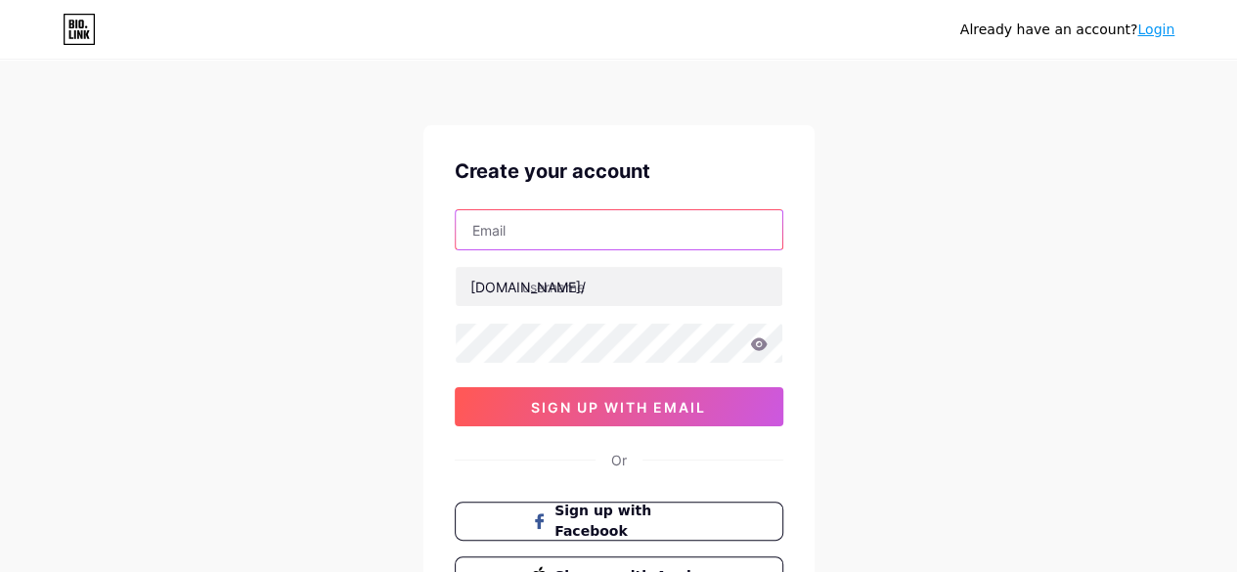
click at [585, 223] on input "text" at bounding box center [619, 229] width 327 height 39
type input "hlokhande259@gmail.com"
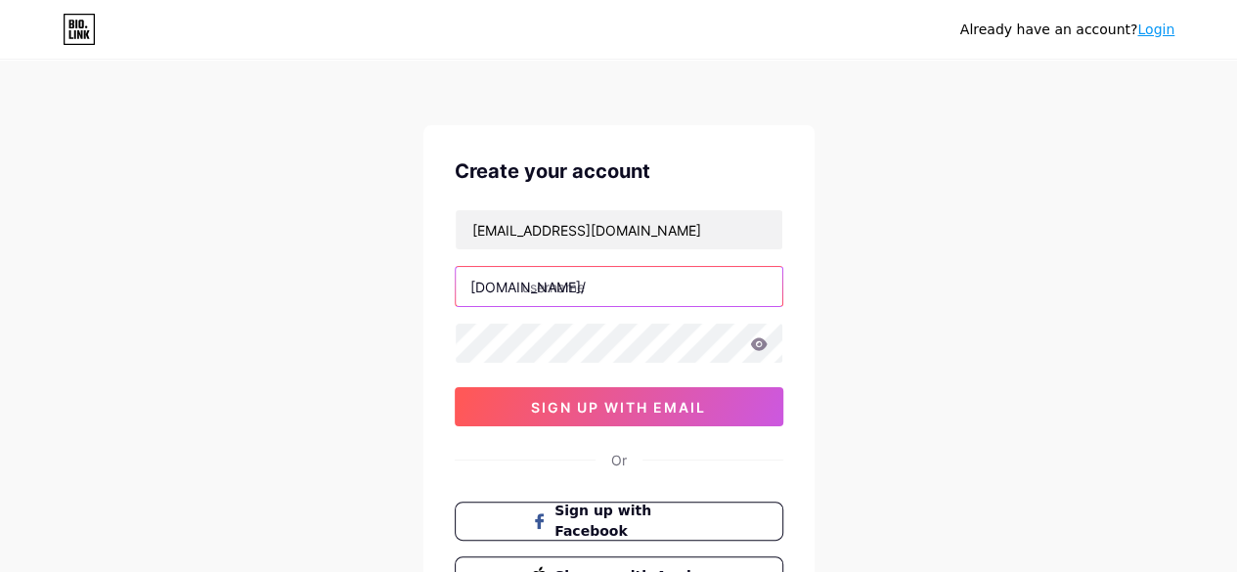
click at [568, 276] on input "text" at bounding box center [619, 286] width 327 height 39
type input "hlokhande"
click at [764, 342] on icon at bounding box center [758, 343] width 17 height 13
click at [767, 341] on div at bounding box center [619, 343] width 329 height 41
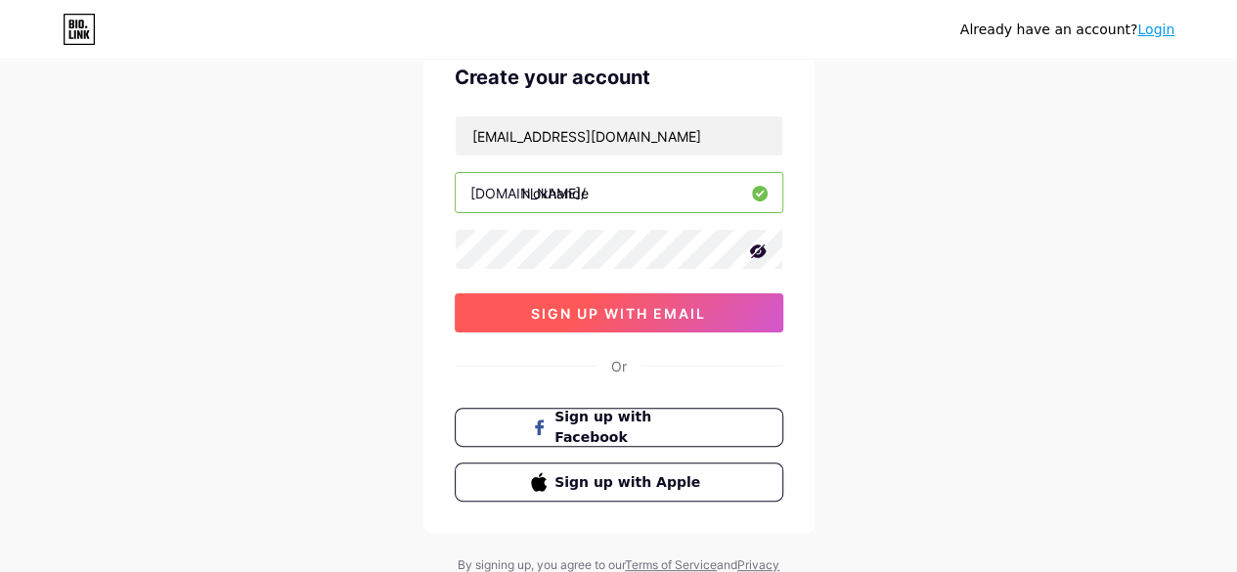
scroll to position [76, 0]
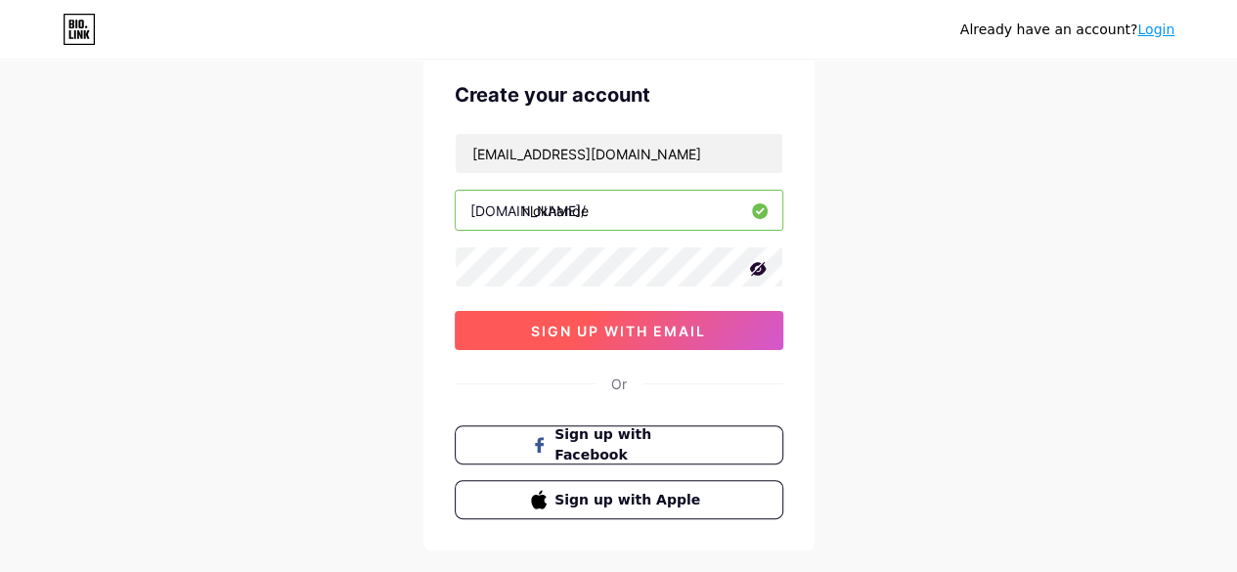
click at [595, 337] on button "sign up with email" at bounding box center [619, 330] width 329 height 39
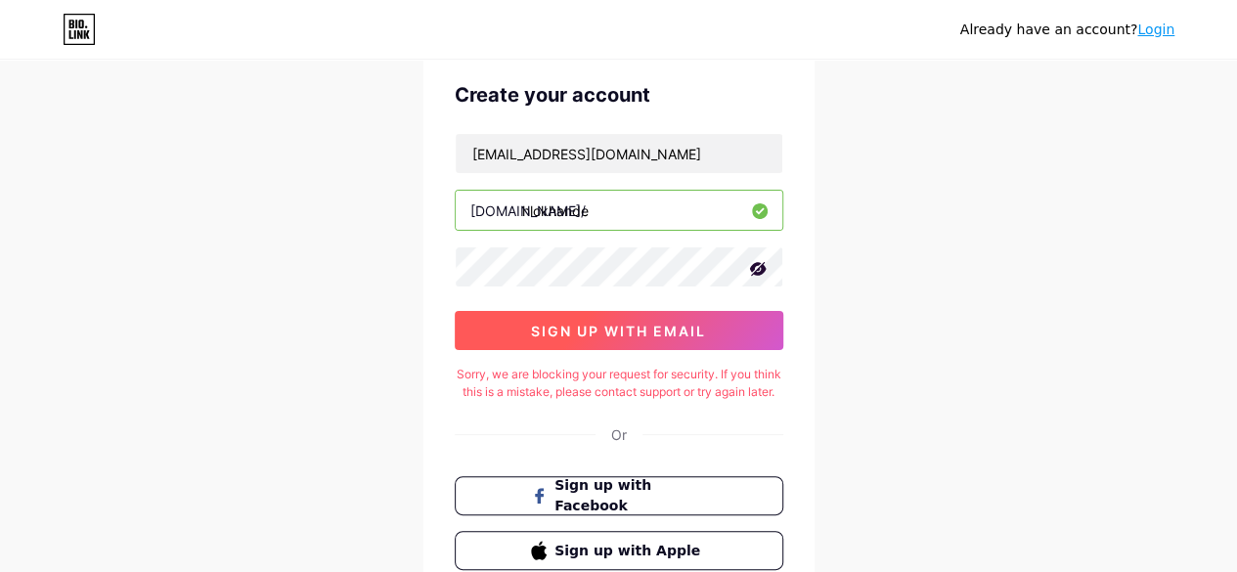
scroll to position [47, 0]
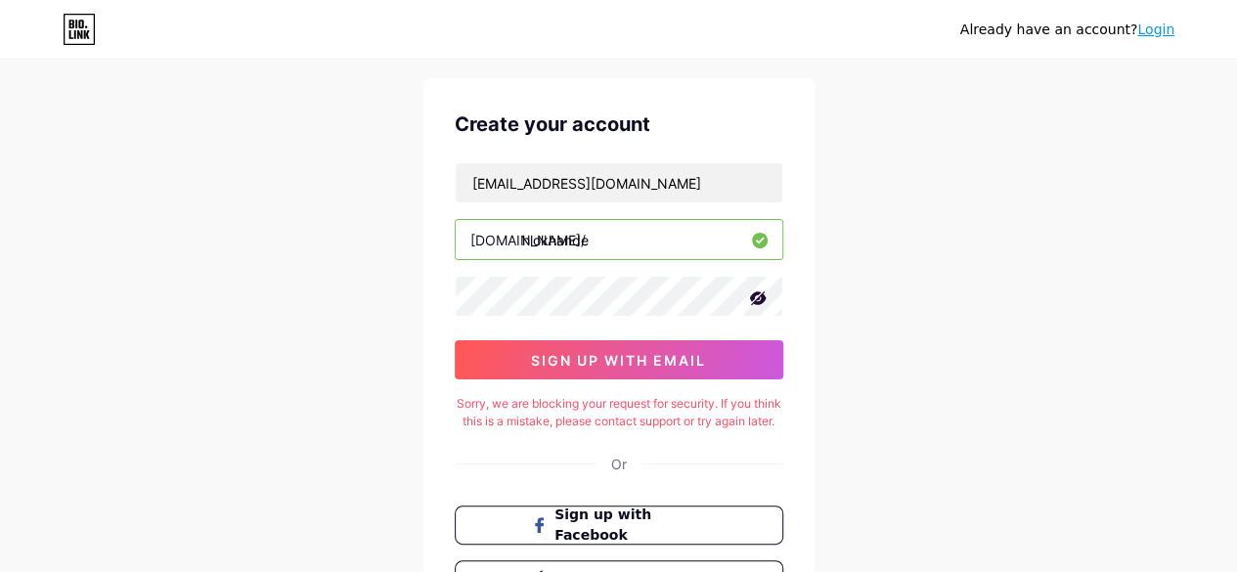
click at [760, 300] on icon at bounding box center [757, 298] width 17 height 14
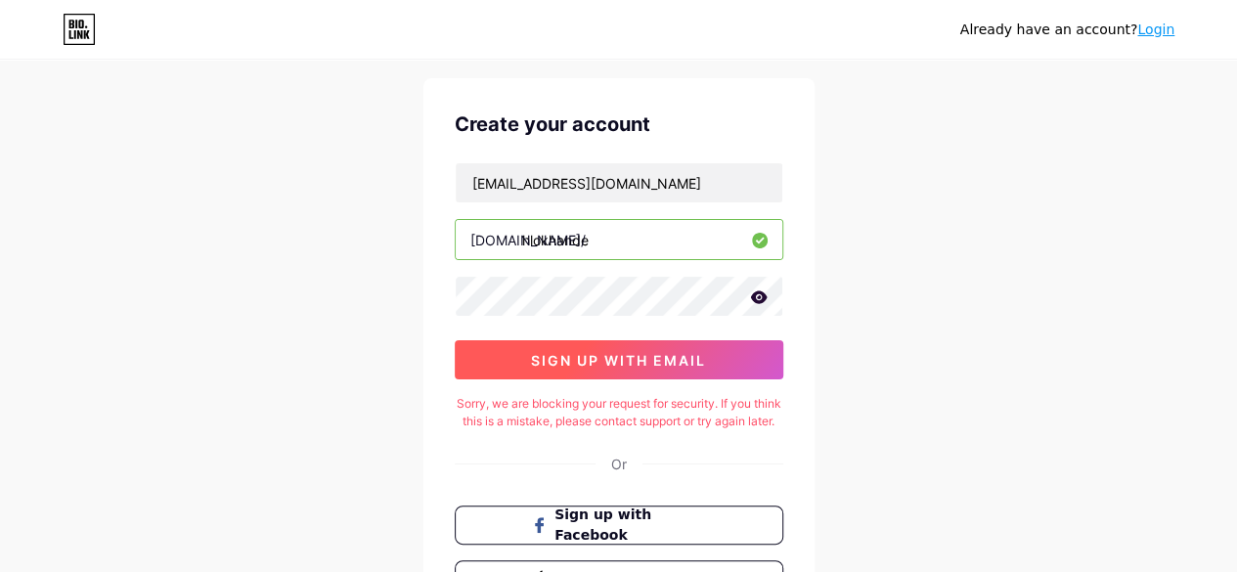
click at [504, 353] on button "sign up with email" at bounding box center [619, 359] width 329 height 39
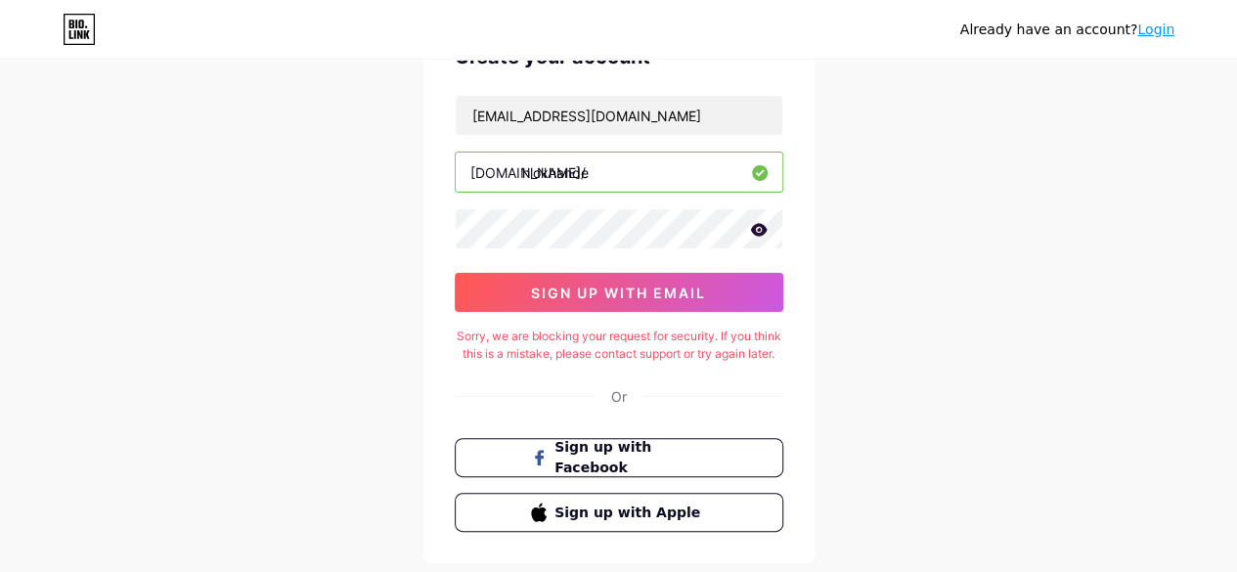
scroll to position [0, 0]
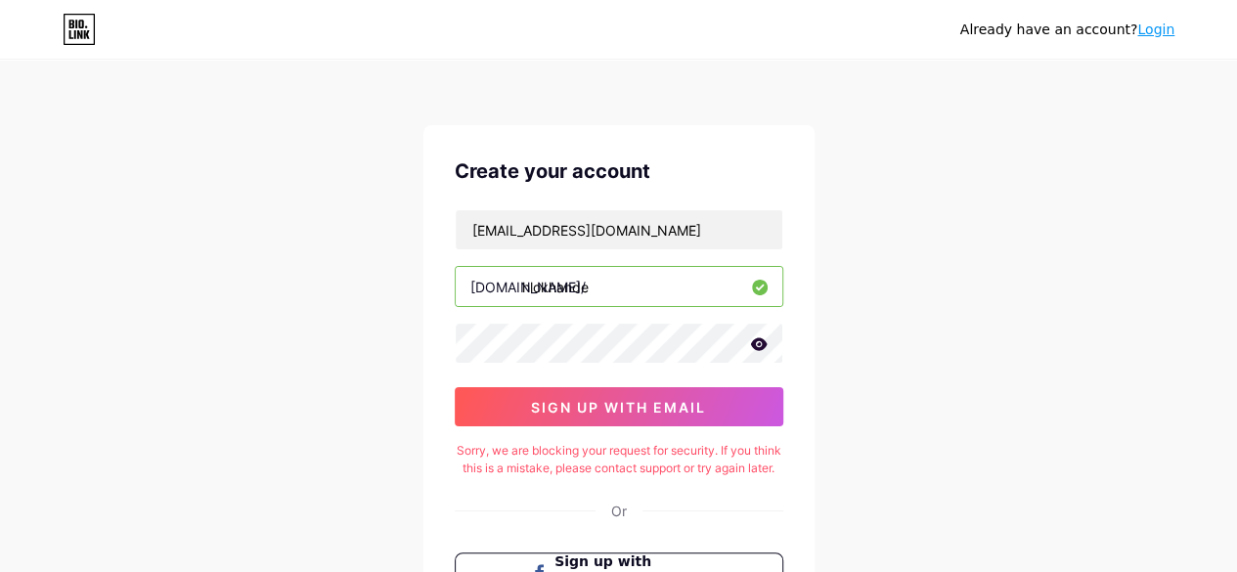
click at [75, 29] on icon at bounding box center [79, 29] width 33 height 31
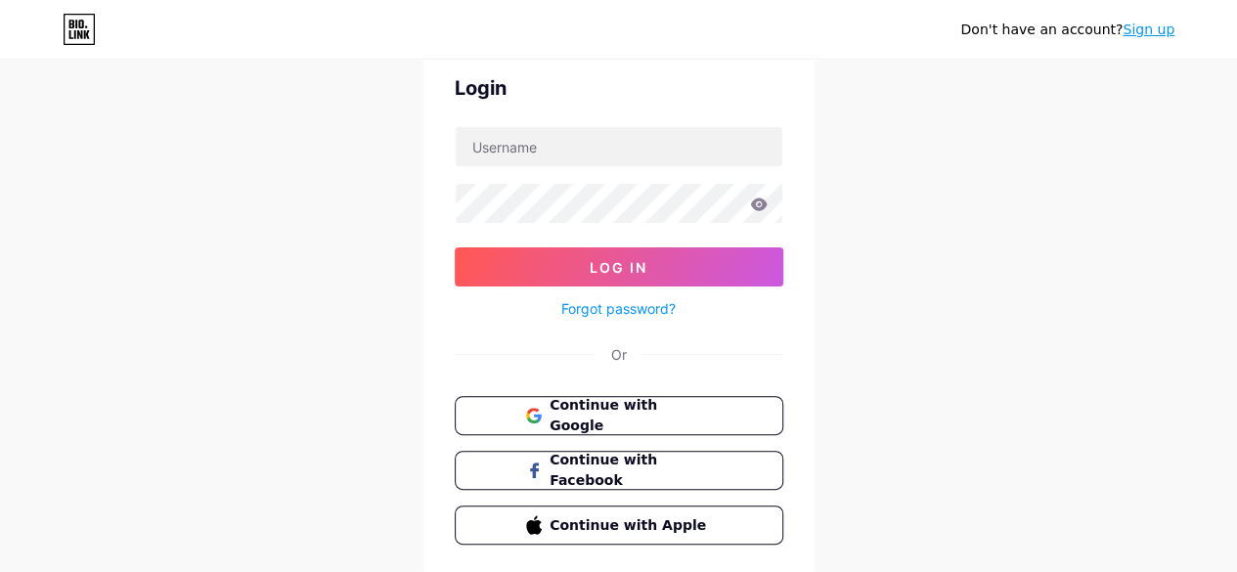
scroll to position [146, 0]
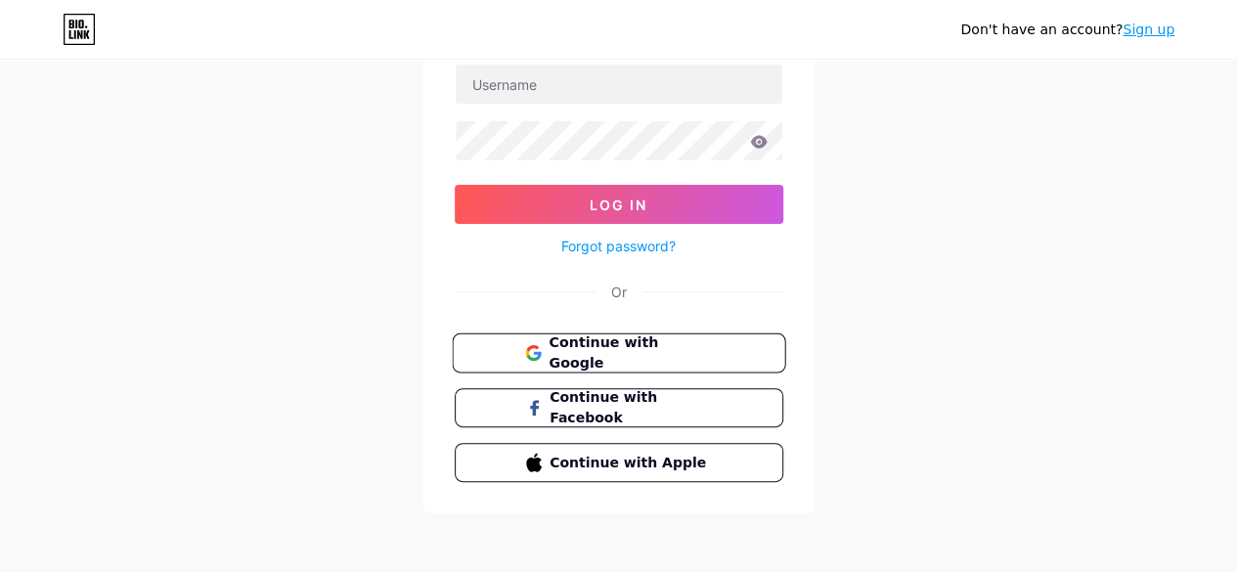
click at [505, 346] on button "Continue with Google" at bounding box center [618, 353] width 333 height 40
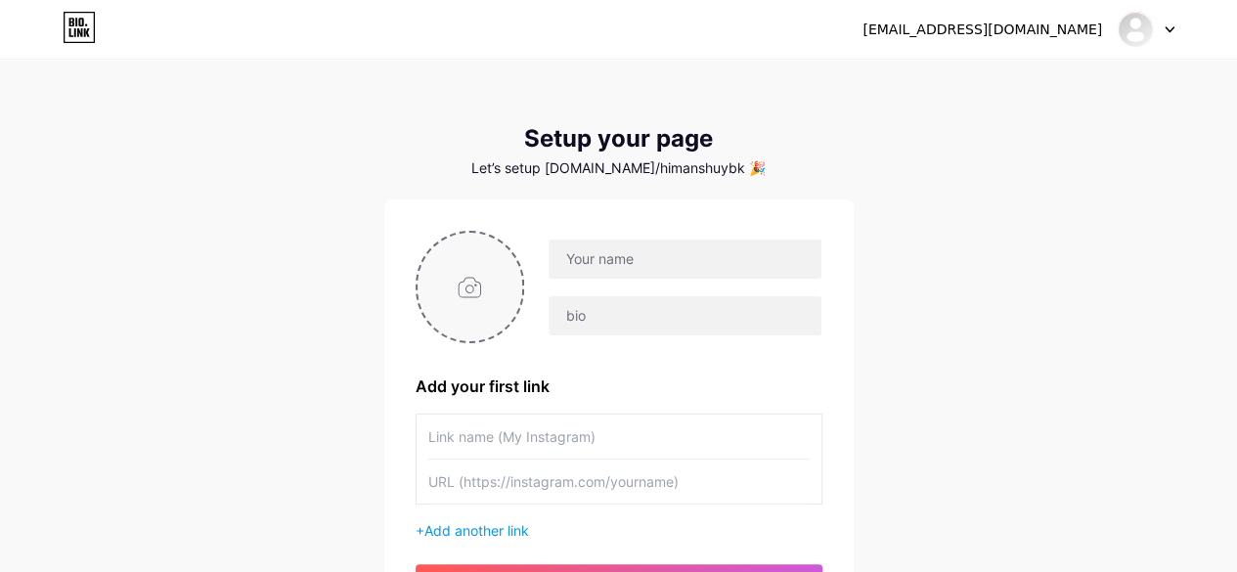
click at [465, 285] on input "file" at bounding box center [470, 287] width 106 height 109
type input "C:\fakepath\sclxpt.png"
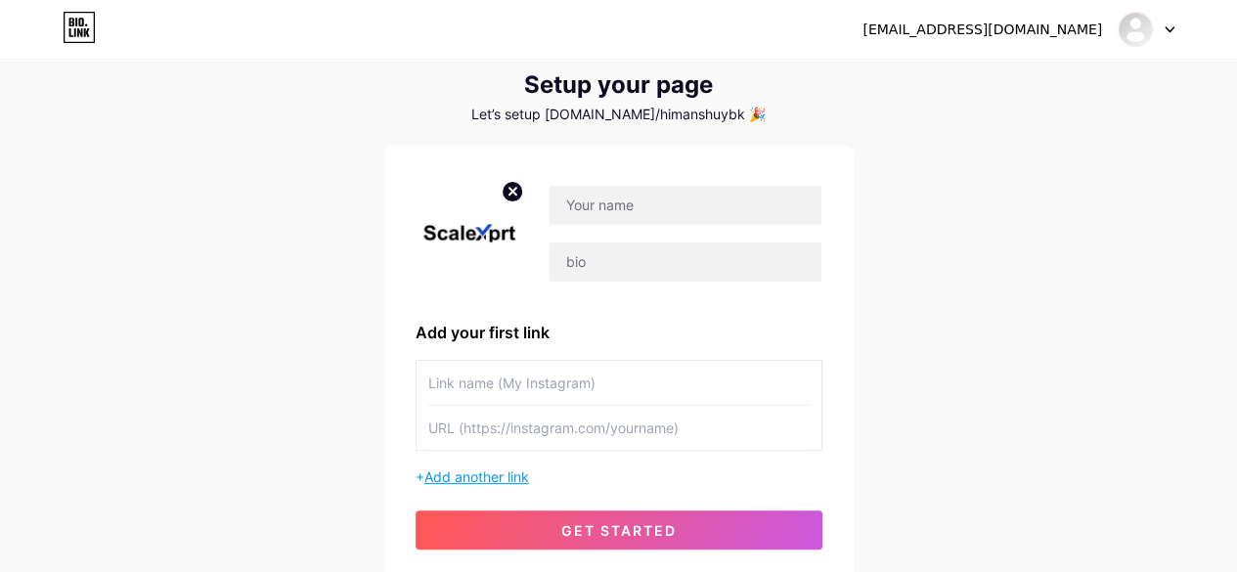
scroll to position [98, 0]
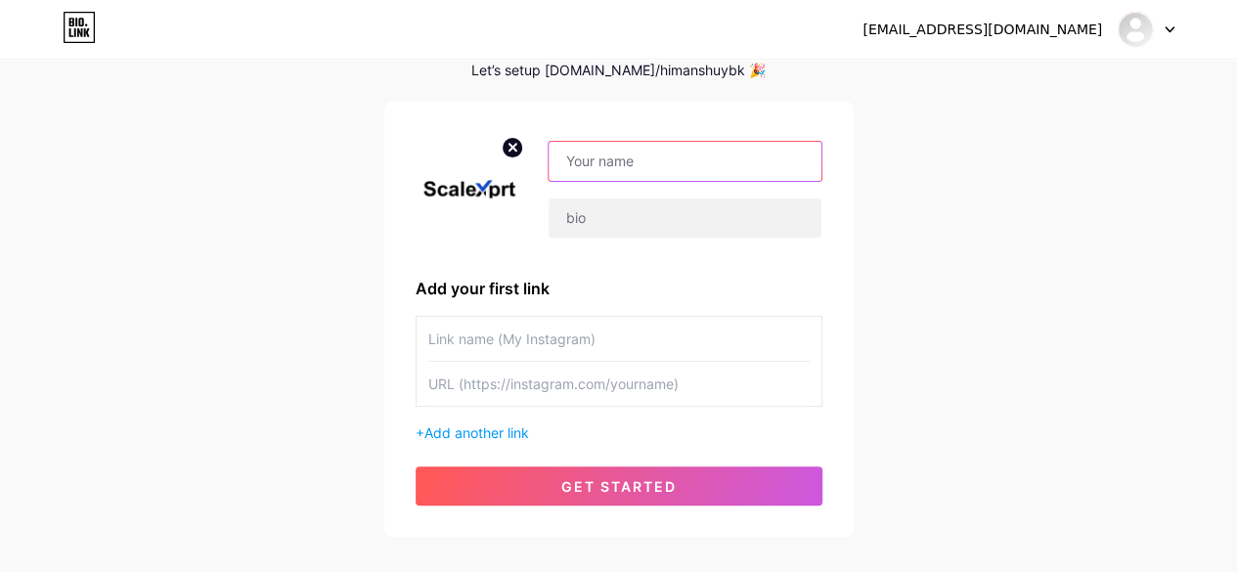
click at [653, 162] on input "text" at bounding box center [684, 161] width 272 height 39
type input "ScaleXprt"
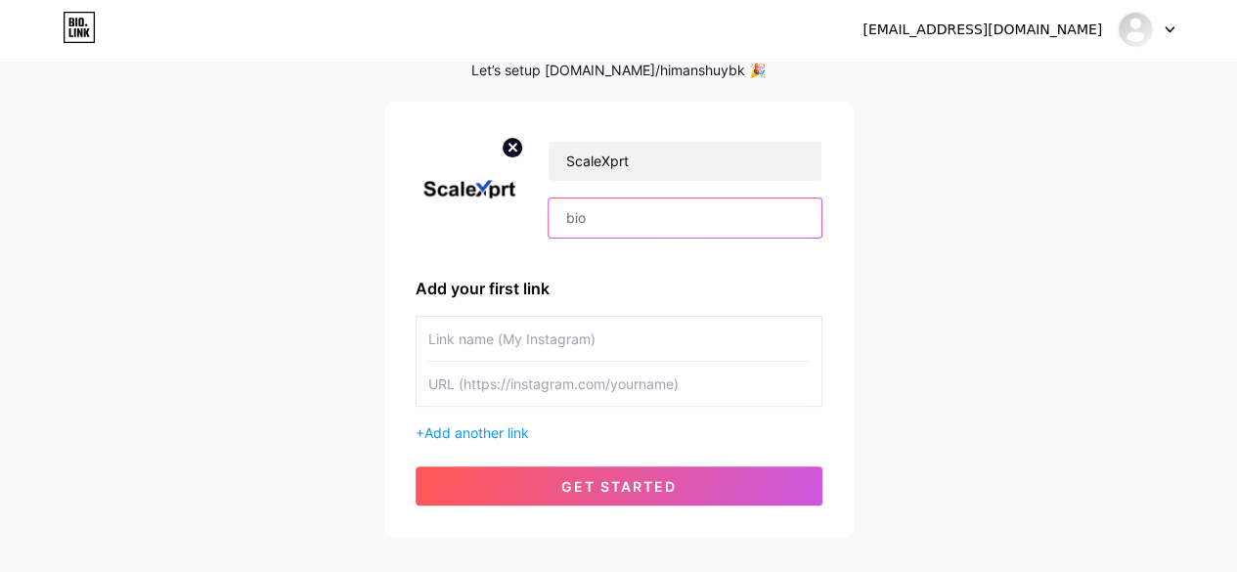
click at [617, 231] on input "text" at bounding box center [684, 217] width 272 height 39
click at [527, 345] on input "text" at bounding box center [618, 339] width 381 height 44
paste input "scale_xprt"
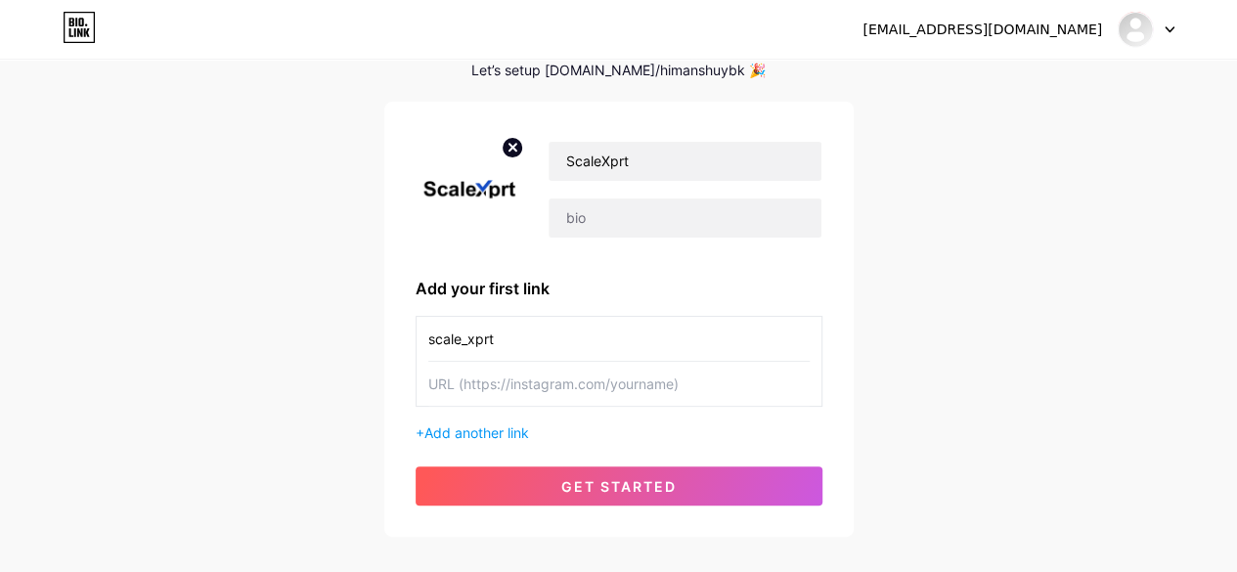
type input "scale_xprt"
click at [495, 374] on input "text" at bounding box center [618, 384] width 381 height 44
click at [537, 391] on input "text" at bounding box center [618, 384] width 381 height 44
paste input "https://www.instagram.com/scale_xprt/"
type input "https://www.instagram.com/scale_xprt/"
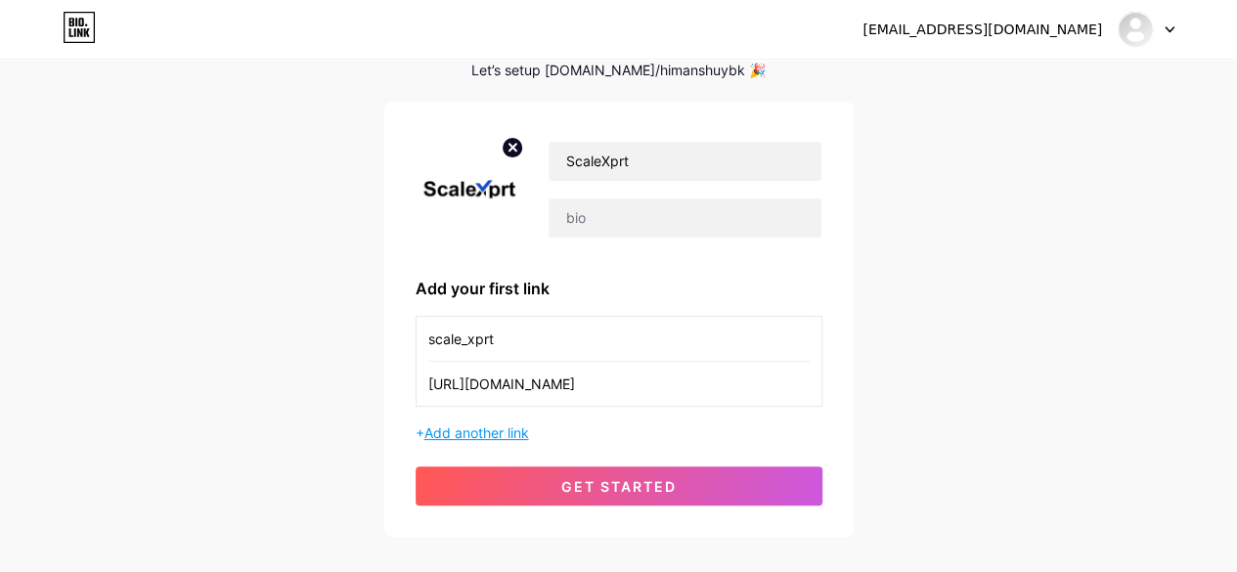
click at [497, 433] on span "Add another link" at bounding box center [476, 432] width 105 height 17
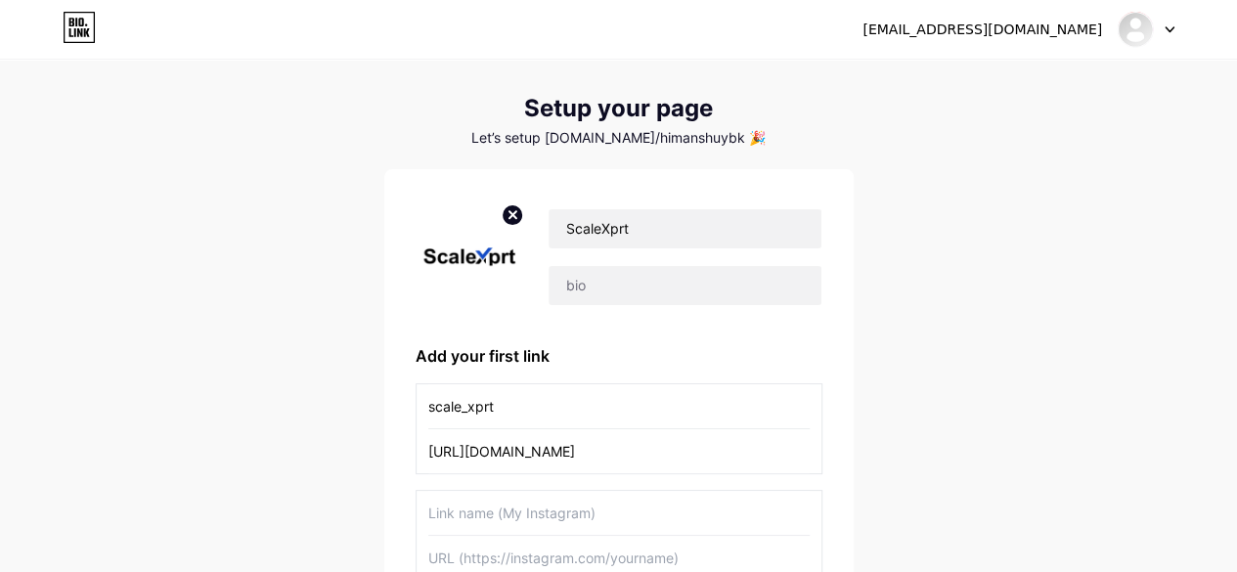
scroll to position [0, 0]
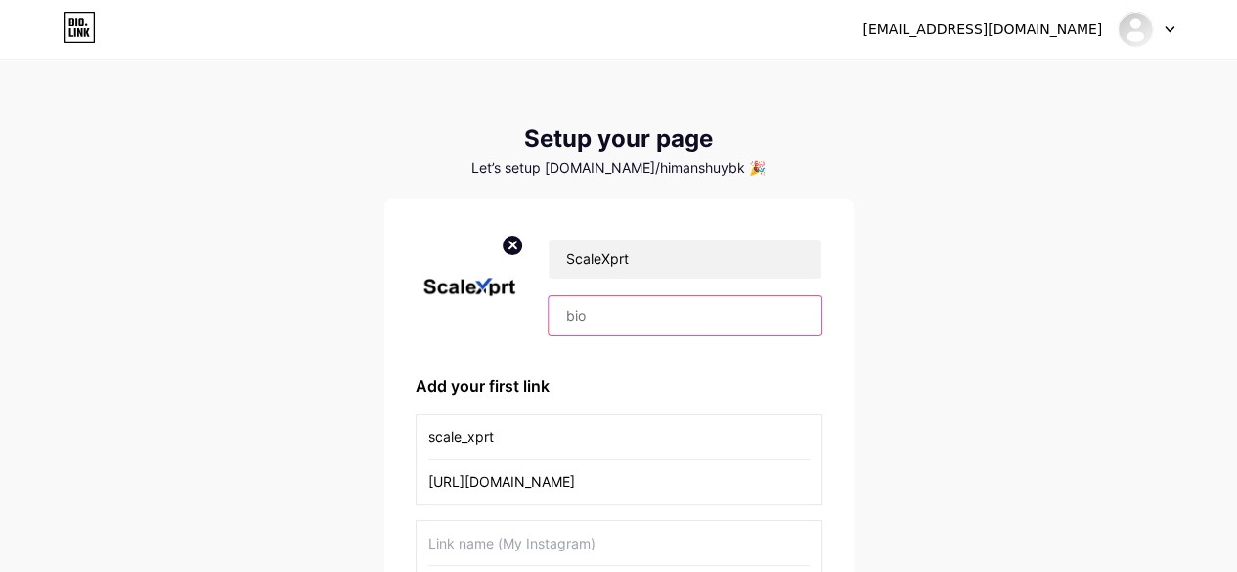
click at [610, 328] on input "text" at bounding box center [684, 315] width 272 height 39
paste input "Grow Your Business with Scalexprt | B2B Business Listing website &amp; Lead Gen…"
drag, startPoint x: 806, startPoint y: 318, endPoint x: 479, endPoint y: 320, distance: 326.6
click at [479, 320] on div "ScaleXprt Grow Your Business with Scalexprt | B2B Business Listing website &amp…" at bounding box center [619, 287] width 407 height 112
type input "Grow Your Business with Scalexprt | B2B Business Listing website &amp; Lead Gen…"
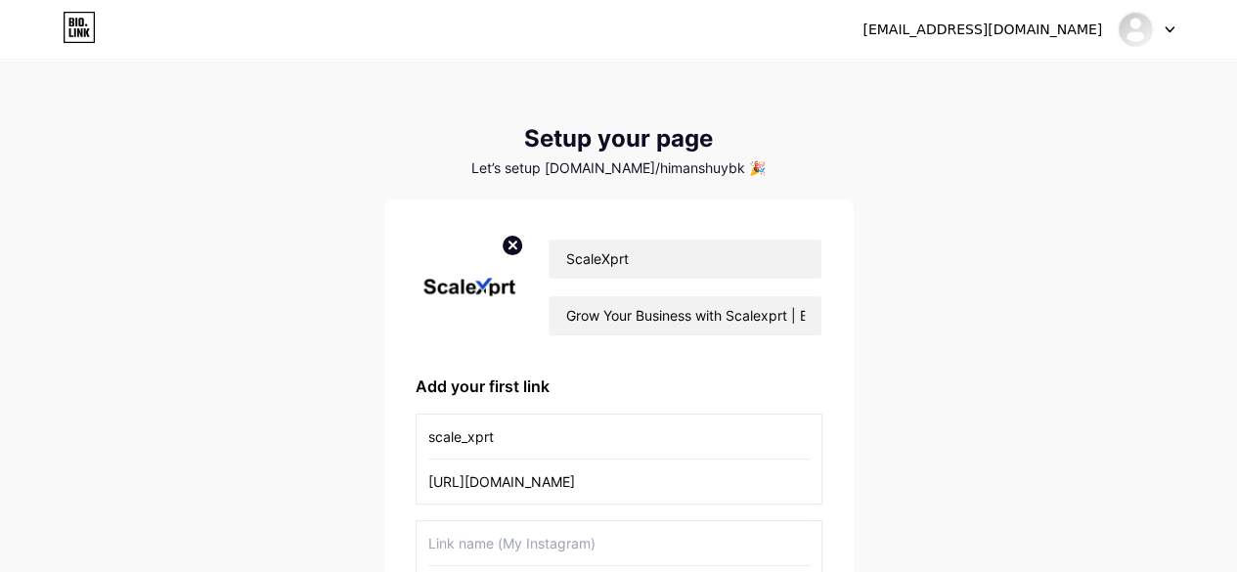
click at [647, 373] on div "ScaleXprt Grow Your Business with Scalexprt | B2B Business Listing website &amp…" at bounding box center [619, 470] width 407 height 479
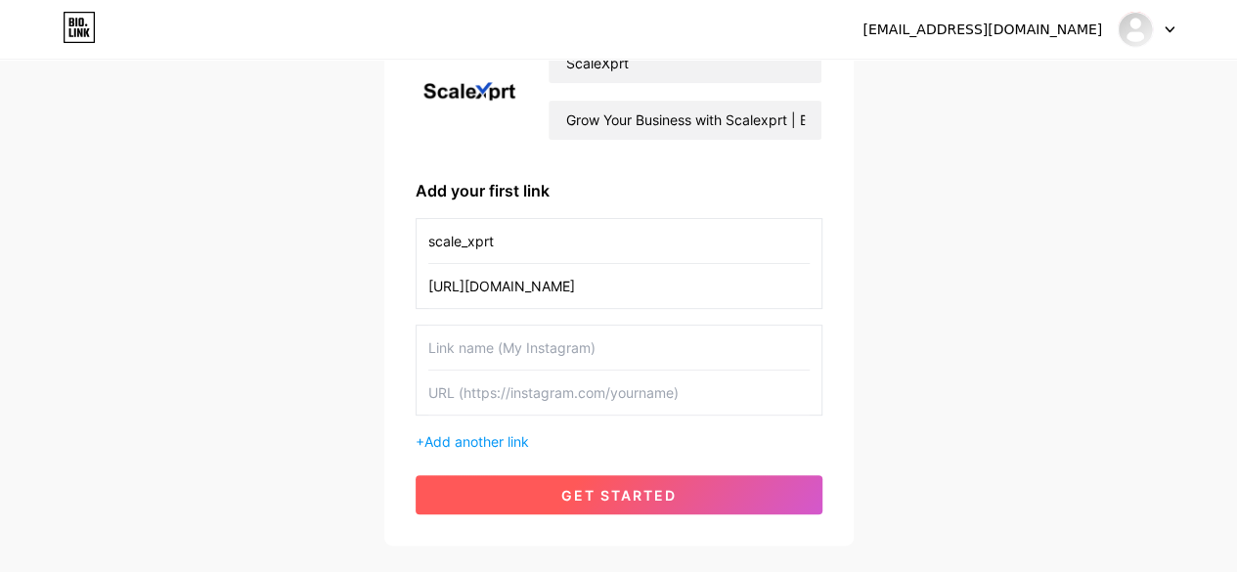
click at [556, 505] on button "get started" at bounding box center [619, 494] width 407 height 39
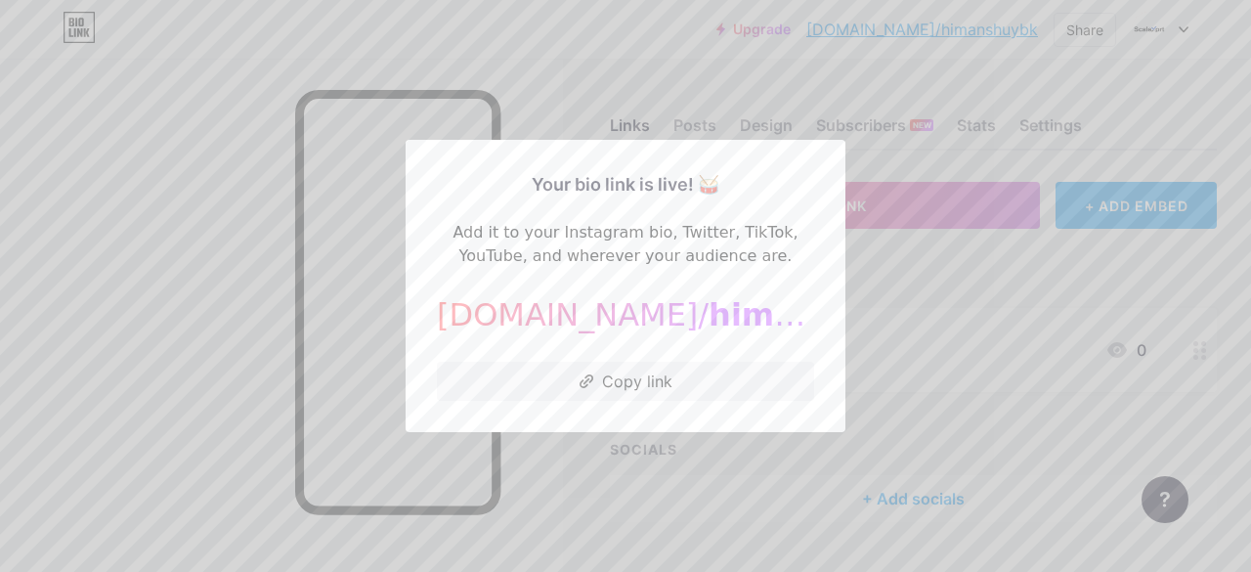
click at [897, 247] on div at bounding box center [625, 286] width 1251 height 572
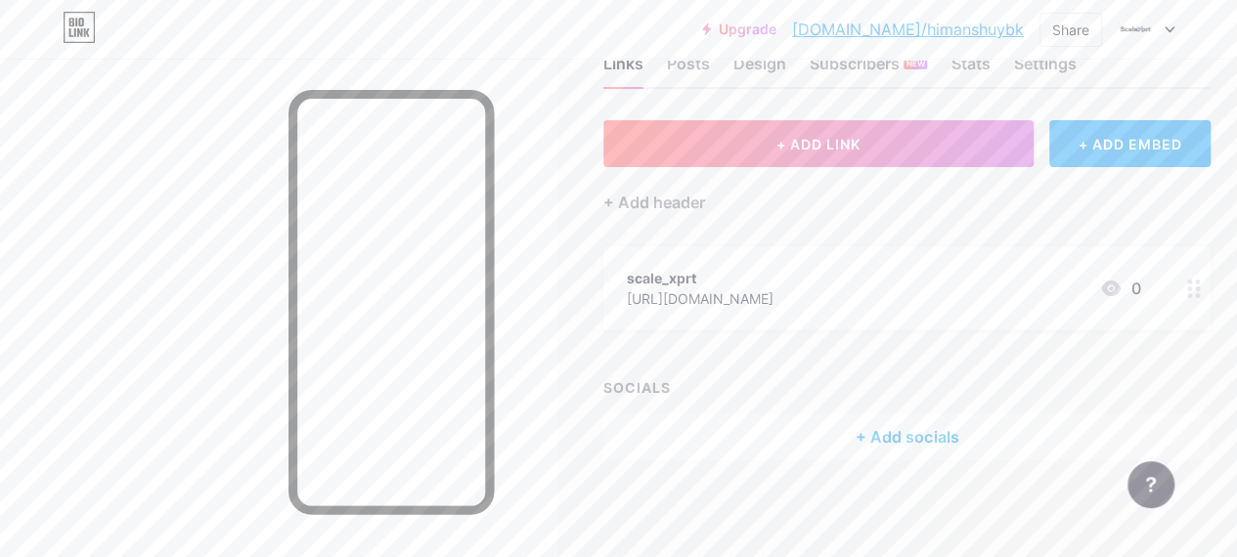
click at [837, 434] on div "+ Add socials" at bounding box center [906, 437] width 607 height 47
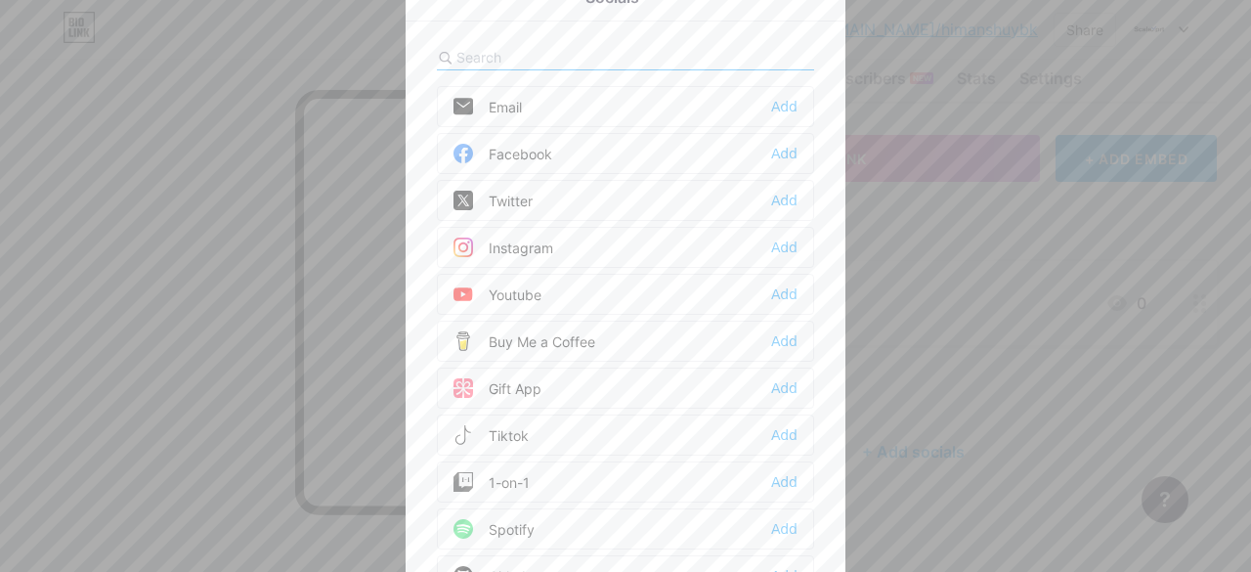
click at [506, 51] on input "text" at bounding box center [565, 57] width 216 height 21
type input "g"
click at [782, 157] on div "Add" at bounding box center [784, 154] width 26 height 20
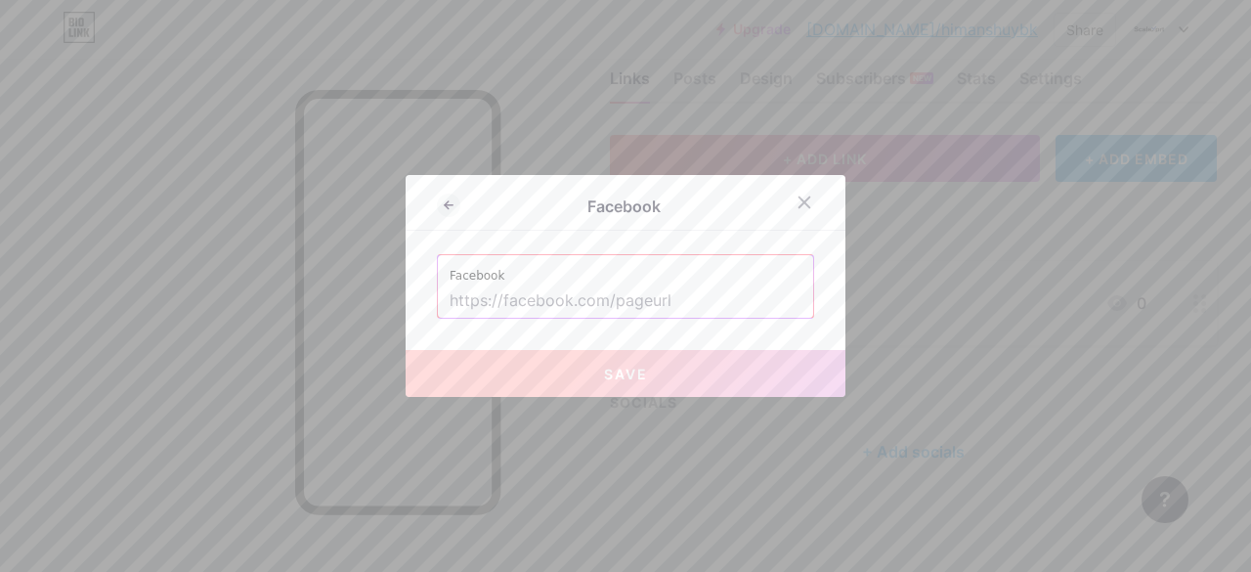
click at [587, 304] on input "text" at bounding box center [626, 301] width 352 height 33
paste input "https://www.facebook.com/scalexprt/"
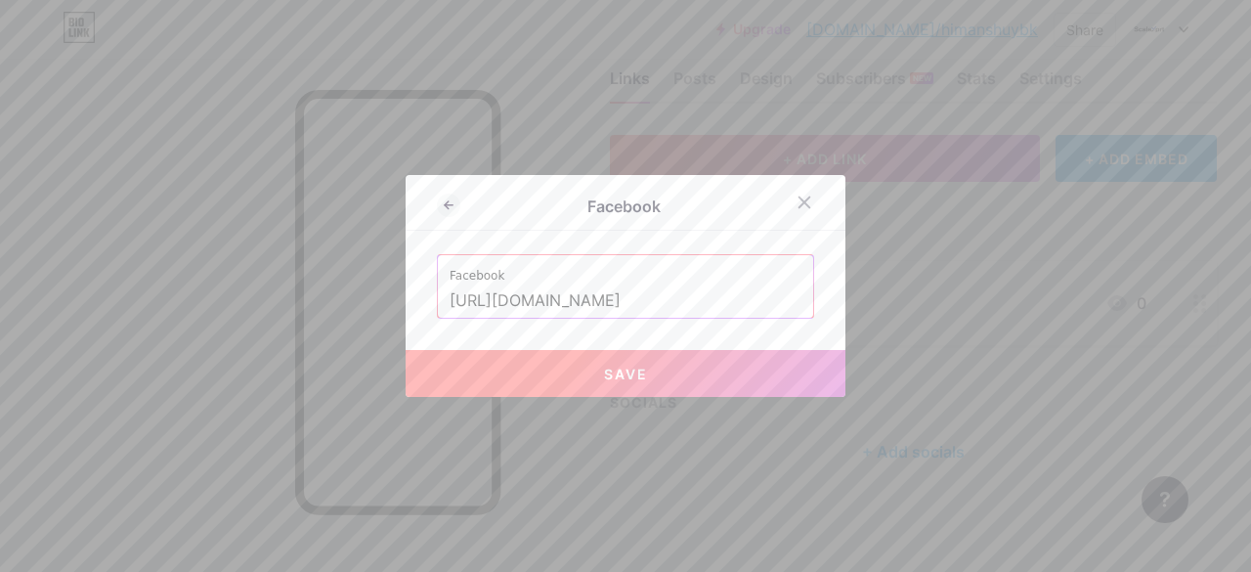
type input "https://www.facebook.com/scalexprt/"
click at [620, 373] on span "Save" at bounding box center [626, 374] width 44 height 17
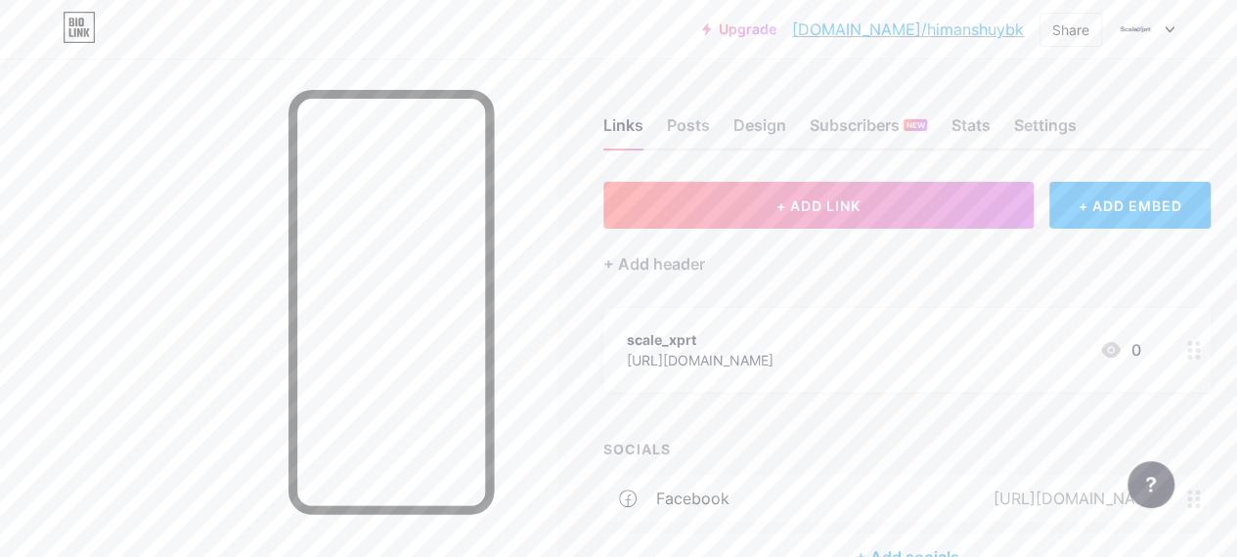
click at [1201, 353] on icon at bounding box center [1194, 350] width 14 height 19
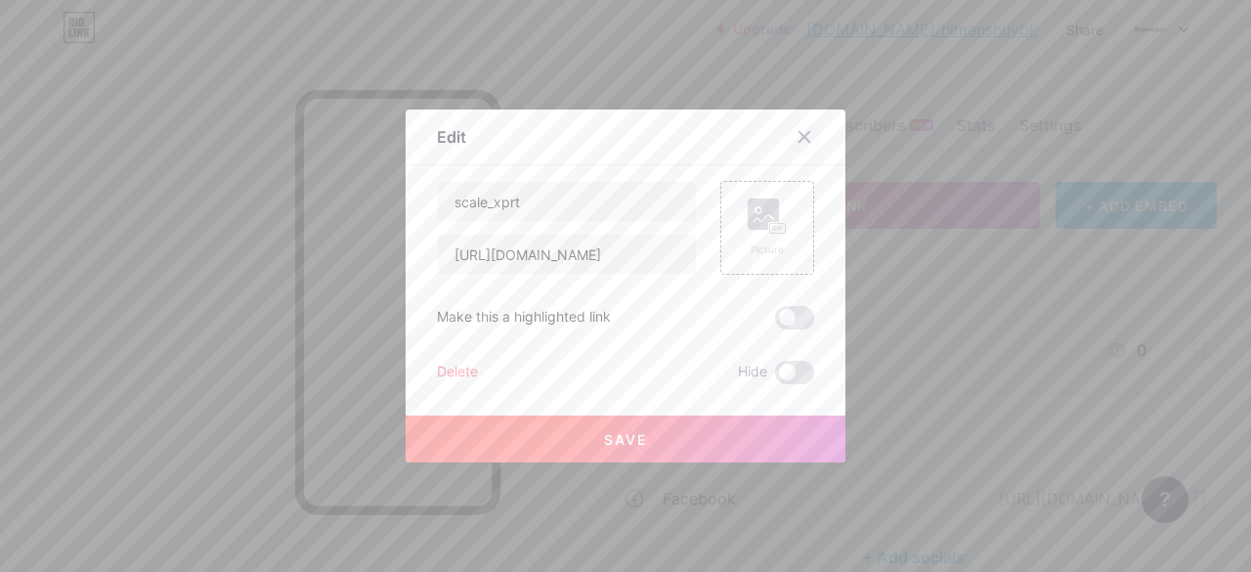
click at [800, 136] on icon at bounding box center [805, 137] width 11 height 11
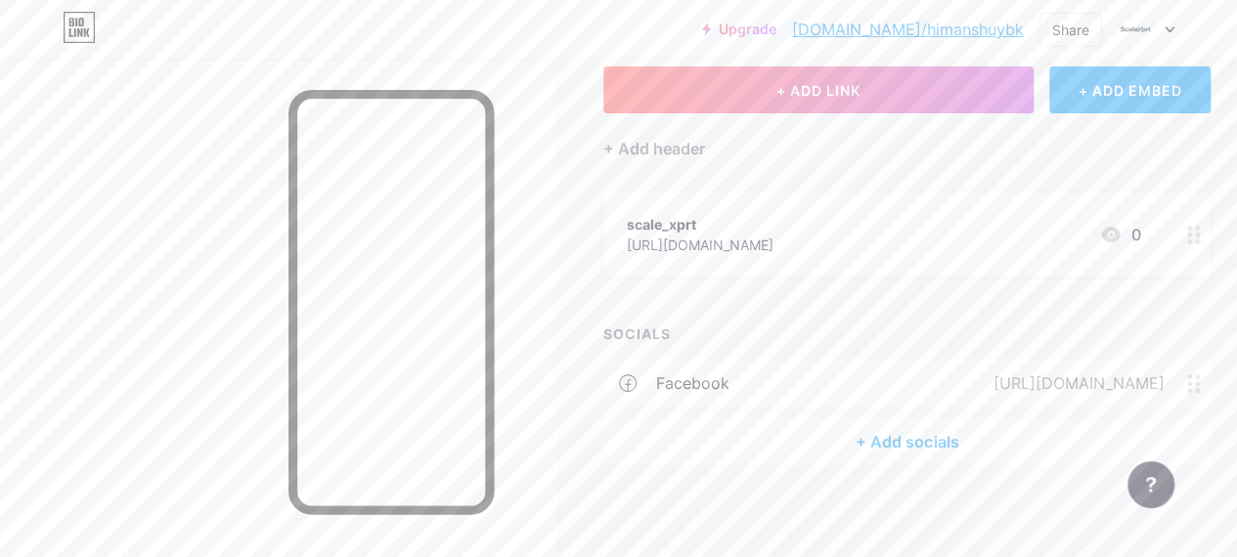
scroll to position [120, 0]
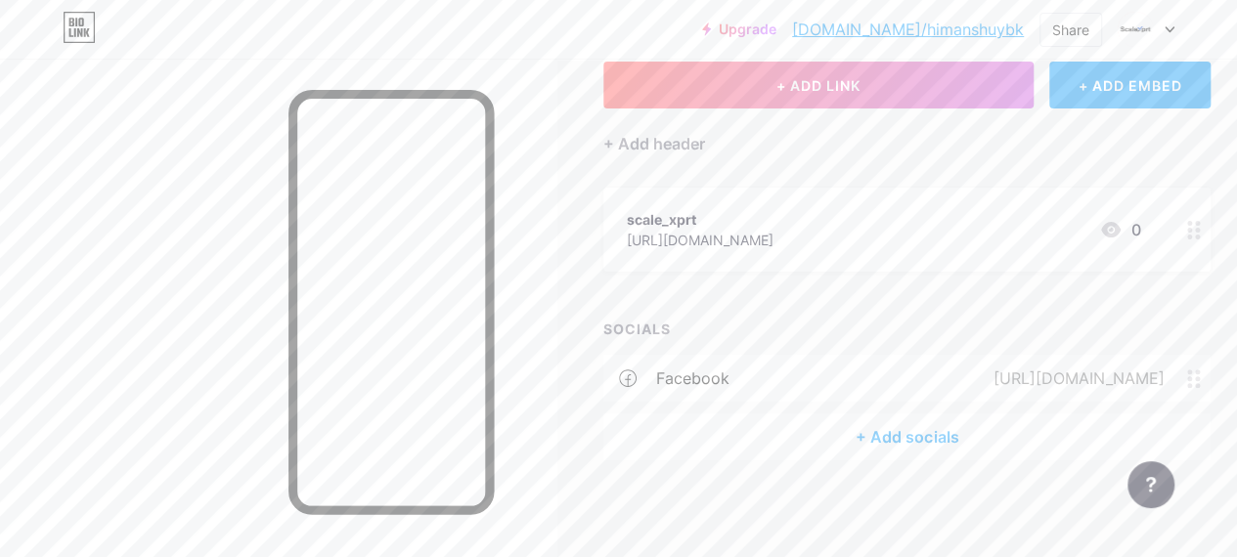
click at [1119, 228] on icon at bounding box center [1110, 229] width 23 height 23
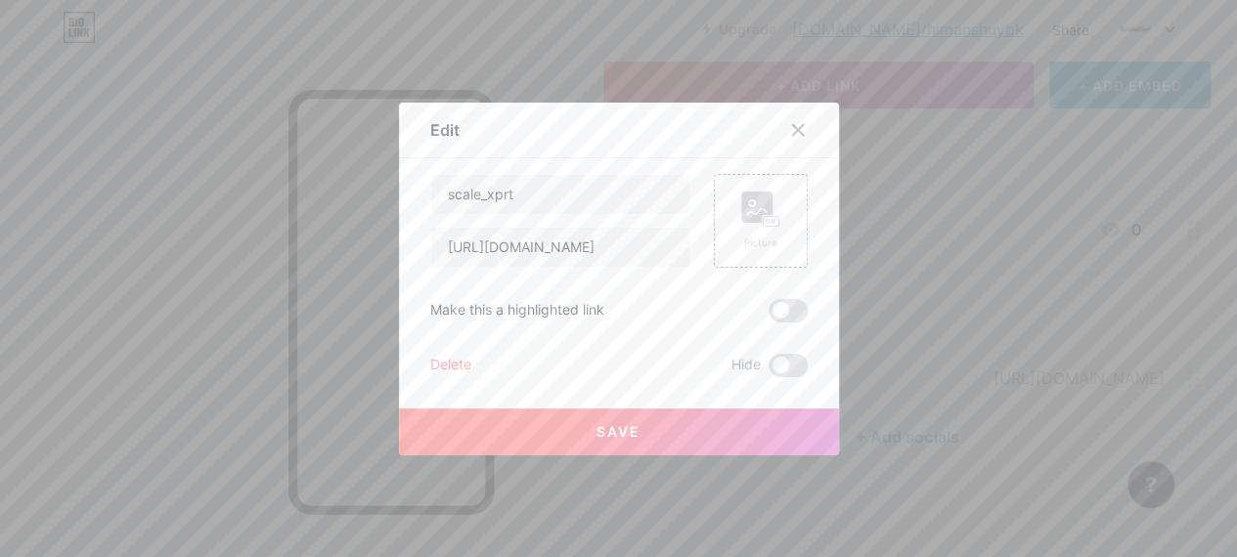
scroll to position [106, 0]
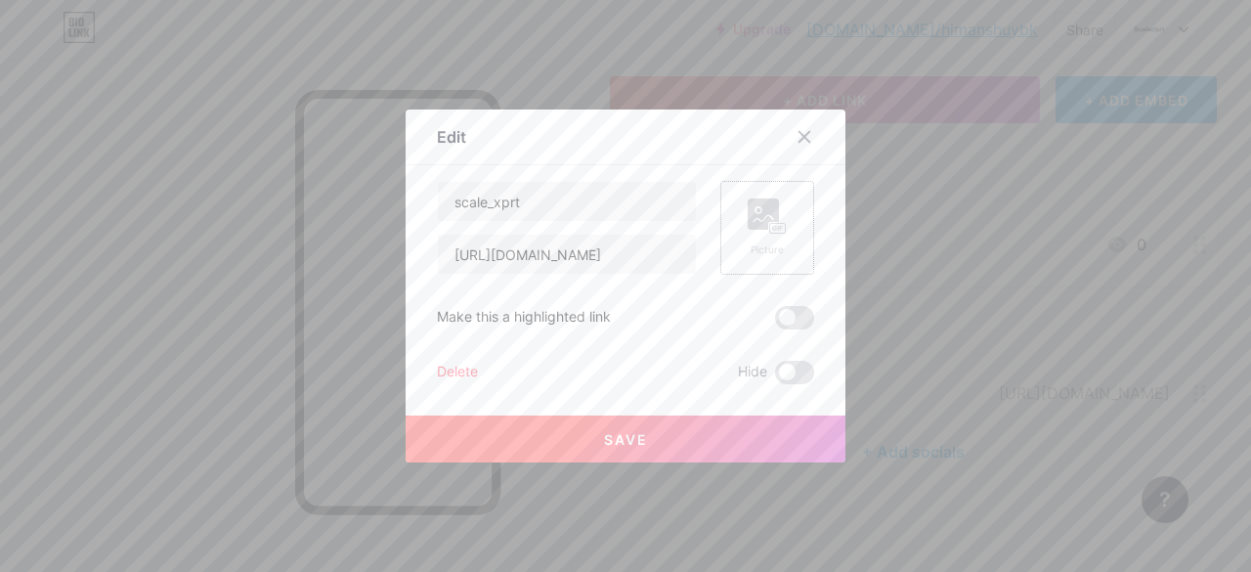
click at [770, 230] on rect at bounding box center [778, 229] width 16 height 10
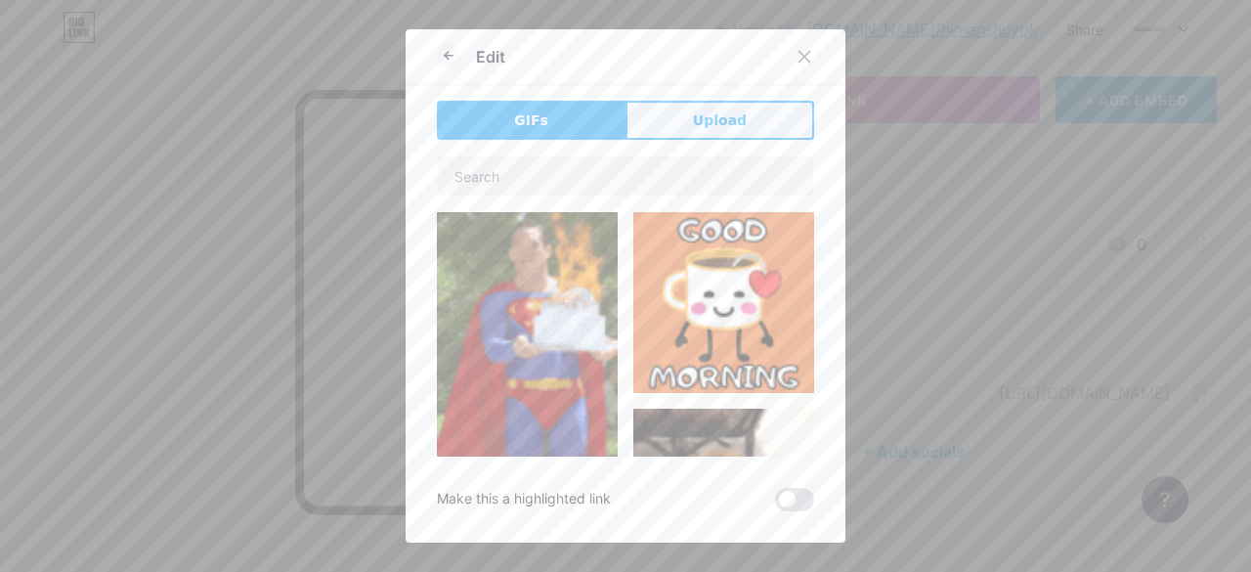
click at [673, 133] on button "Upload" at bounding box center [720, 120] width 189 height 39
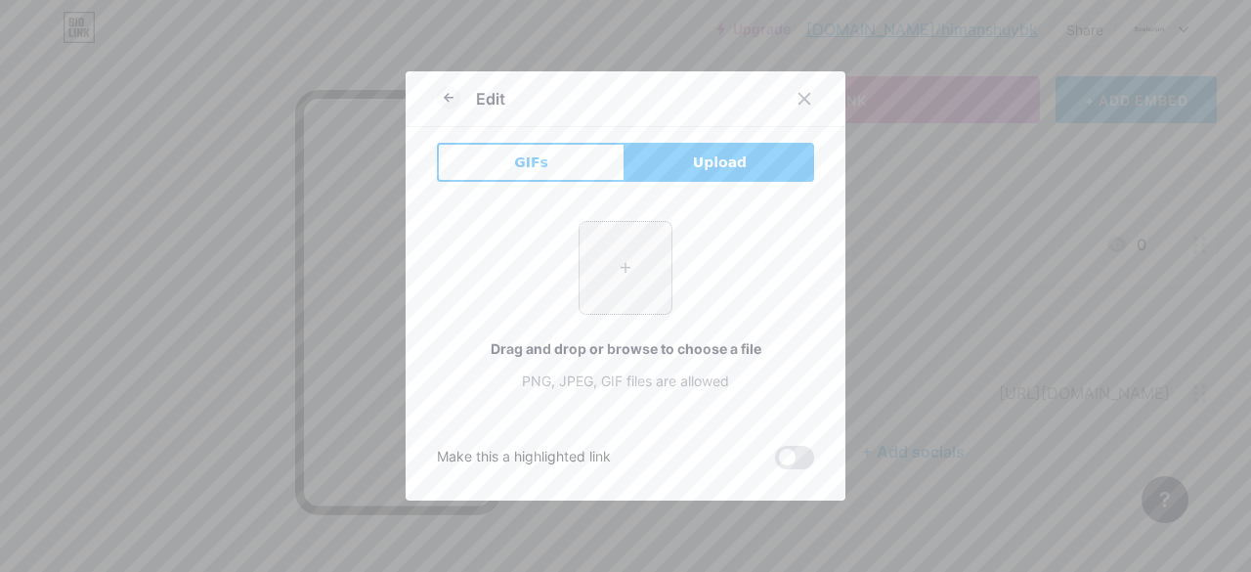
click at [618, 242] on input "file" at bounding box center [626, 268] width 92 height 92
type input "C:\fakepath\sclxpt.png"
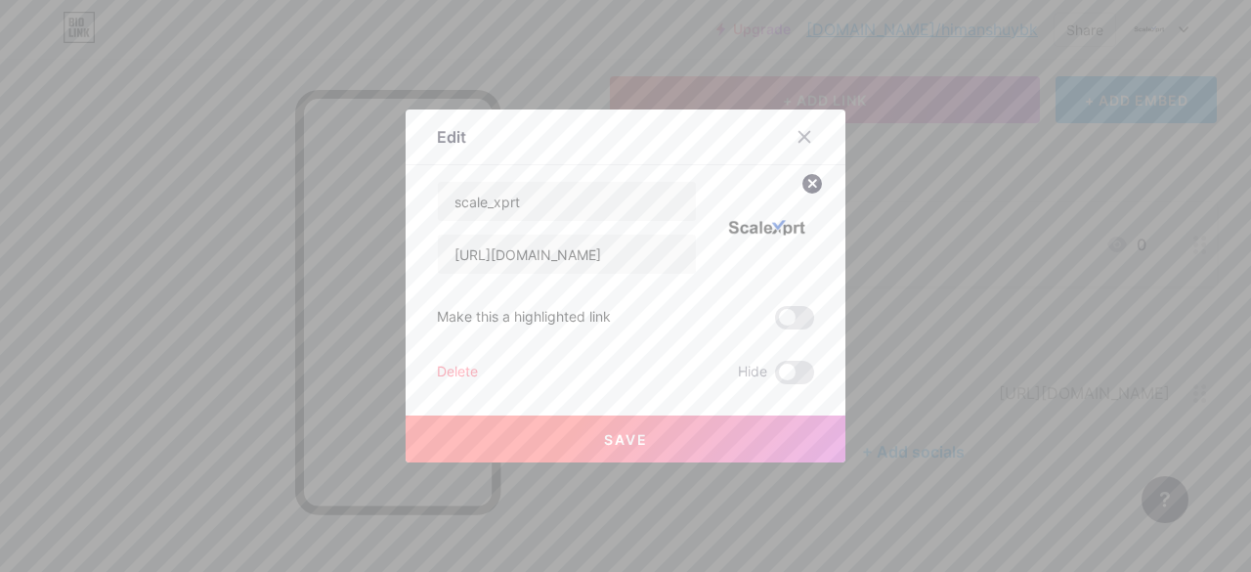
click at [604, 425] on button "Save" at bounding box center [626, 439] width 440 height 47
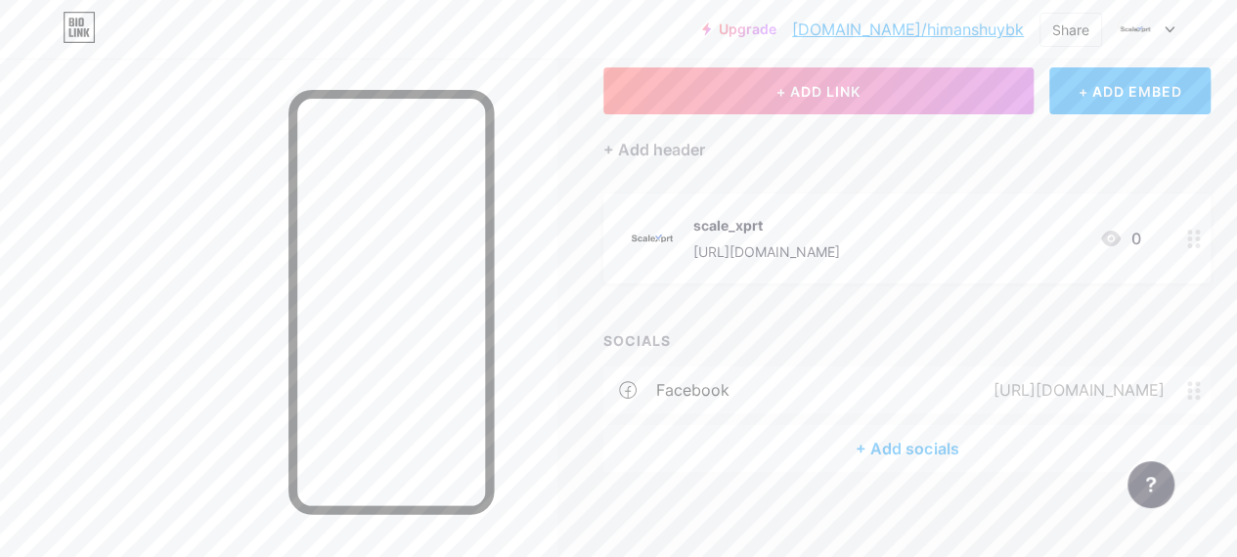
scroll to position [126, 0]
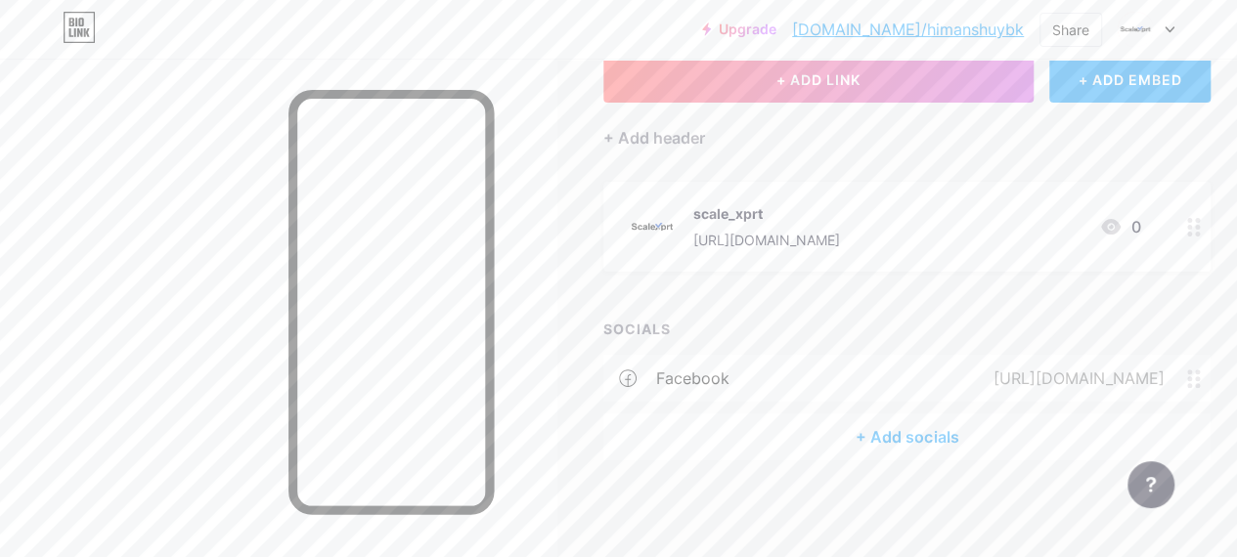
click at [892, 443] on div "+ Add socials" at bounding box center [906, 437] width 607 height 47
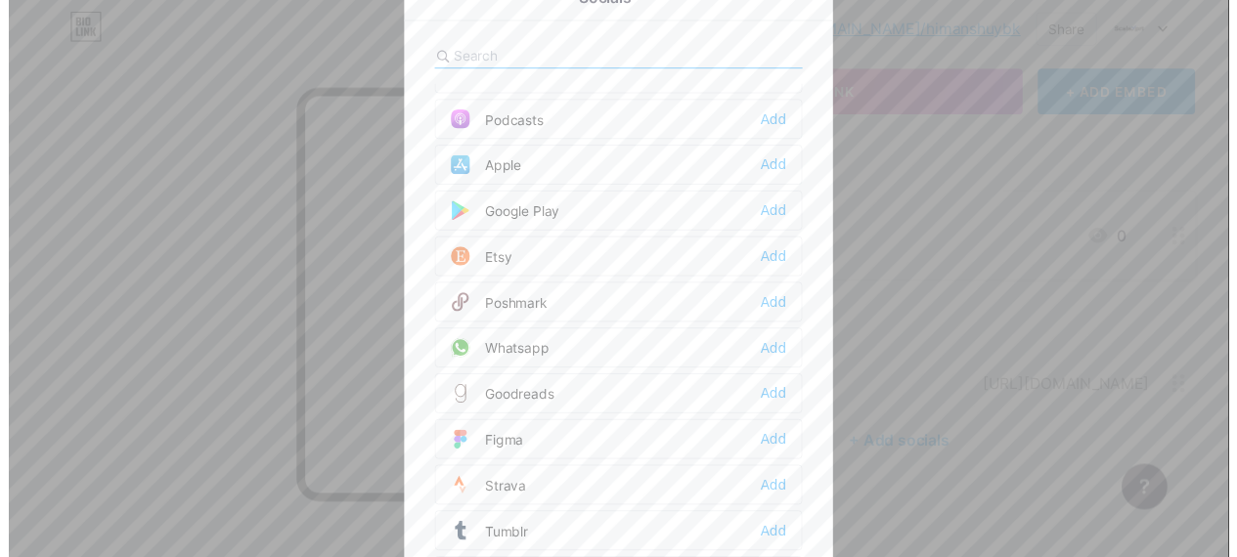
scroll to position [1732, 0]
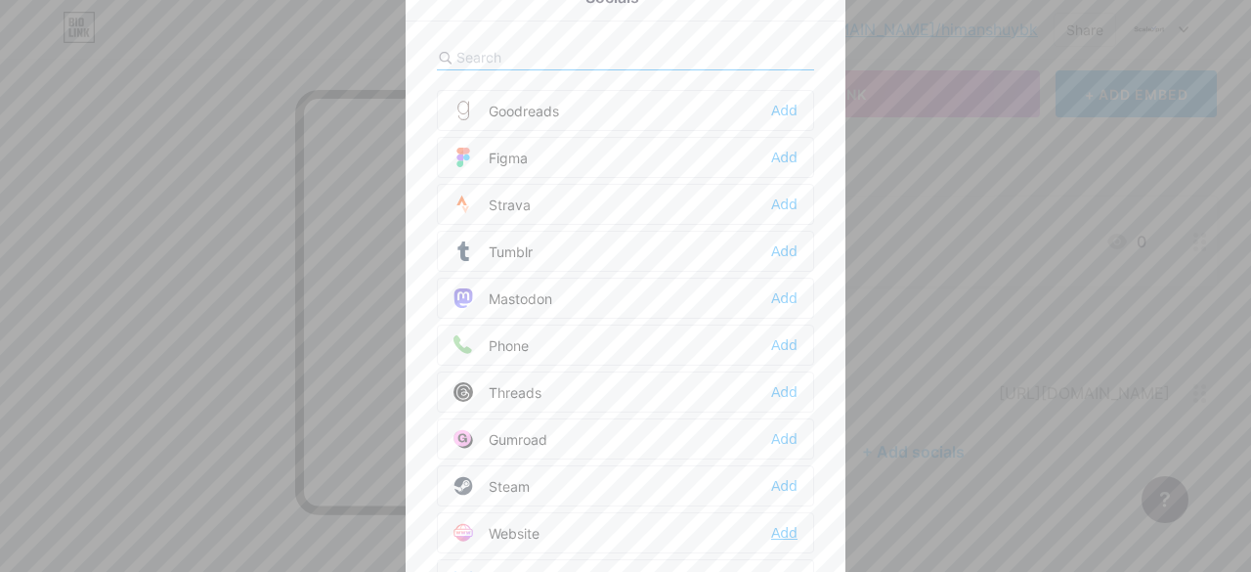
click at [771, 523] on div "Add" at bounding box center [784, 533] width 26 height 20
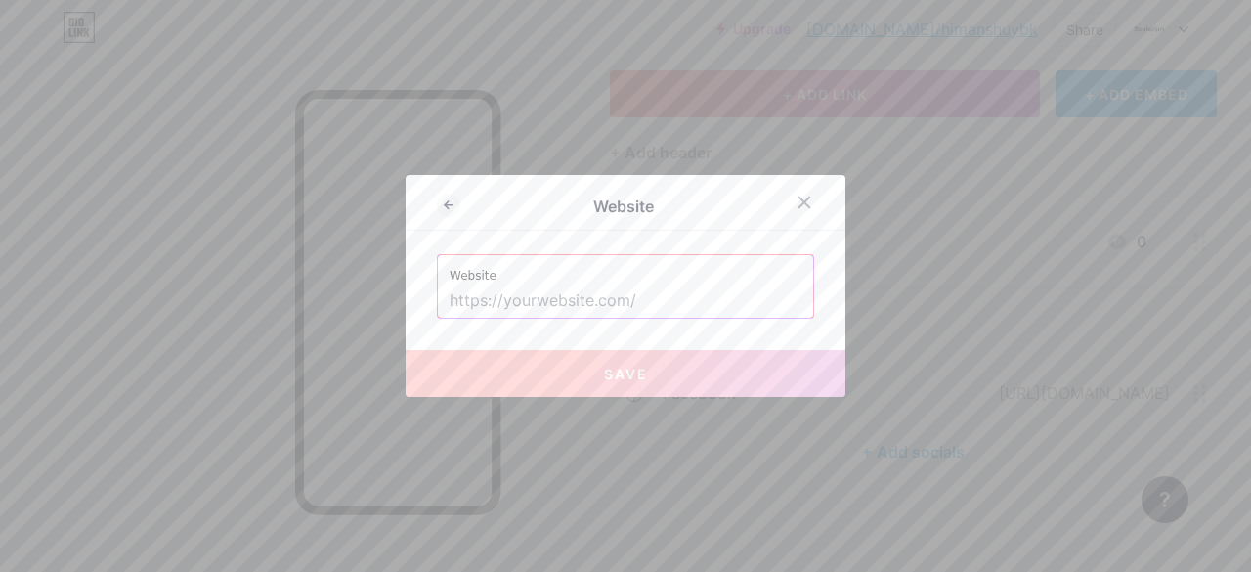
click at [551, 300] on input "text" at bounding box center [626, 301] width 352 height 33
paste input "https://scalexprt.com/"
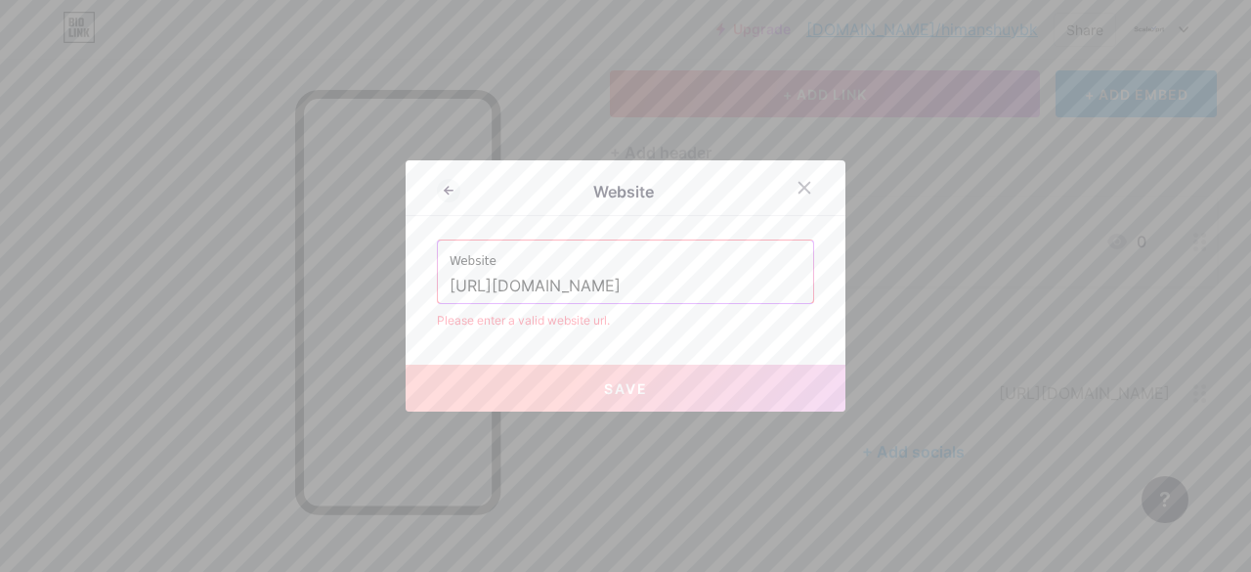
click at [495, 286] on input "https://scalexprt.com/" at bounding box center [626, 286] width 352 height 33
click at [560, 286] on input "scalexprt.com/" at bounding box center [626, 286] width 352 height 33
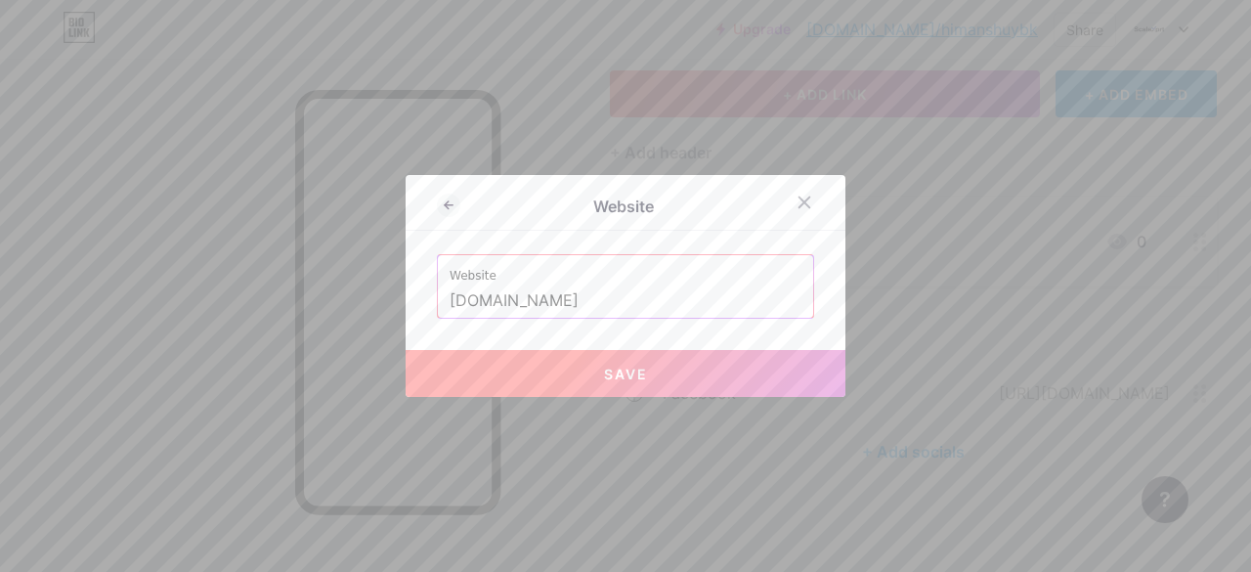
click at [548, 386] on button "Save" at bounding box center [626, 373] width 440 height 47
type input "https://scalexprt.com"
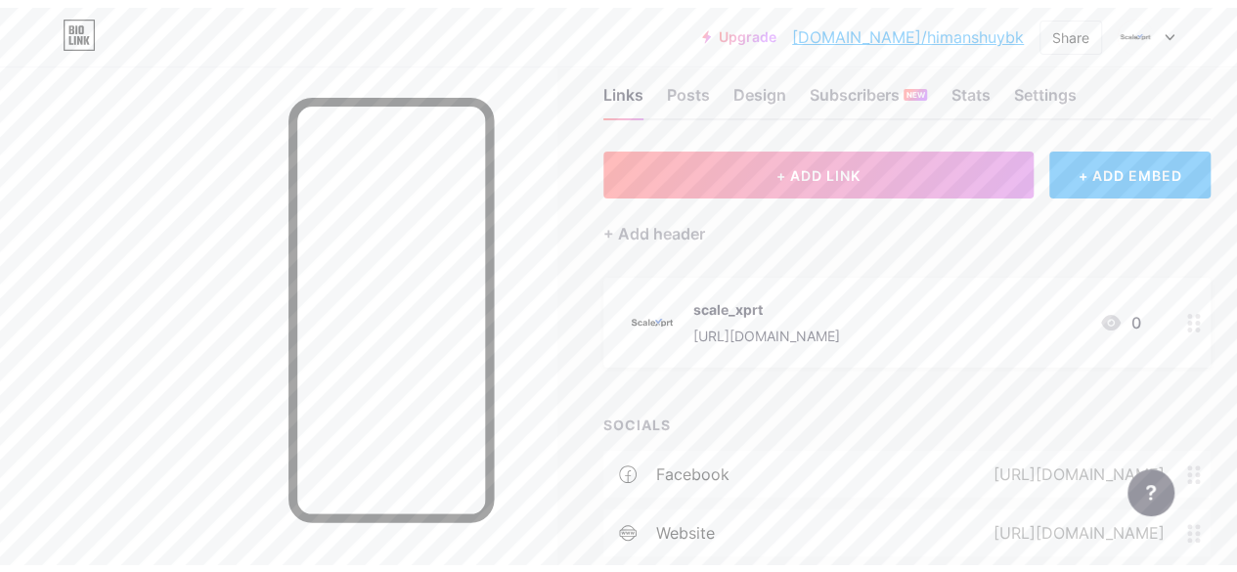
scroll to position [0, 0]
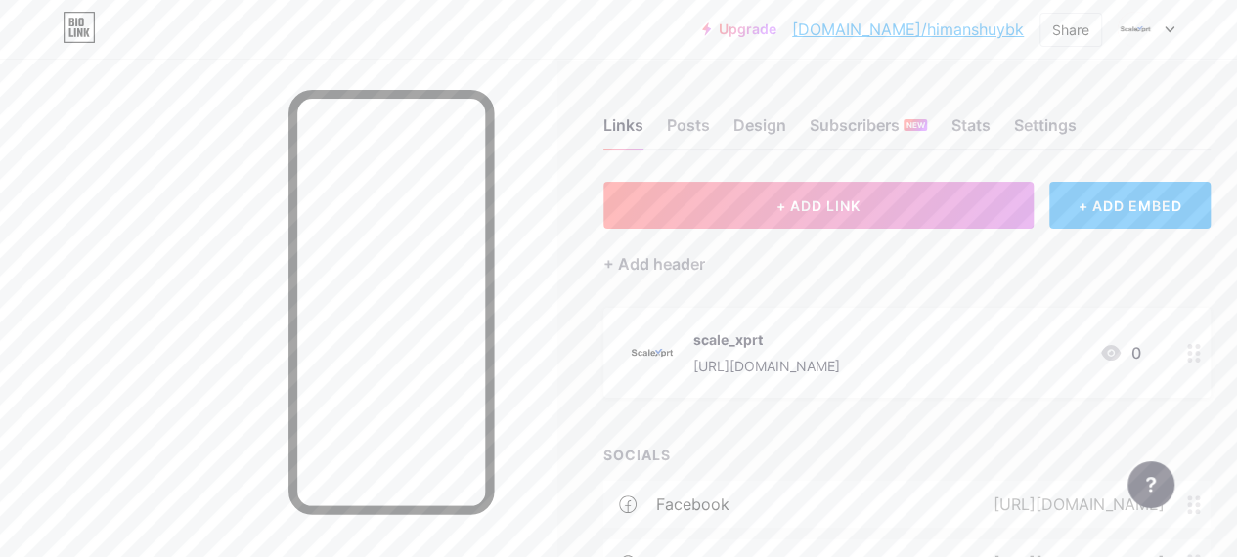
click at [1118, 347] on icon at bounding box center [1111, 353] width 20 height 16
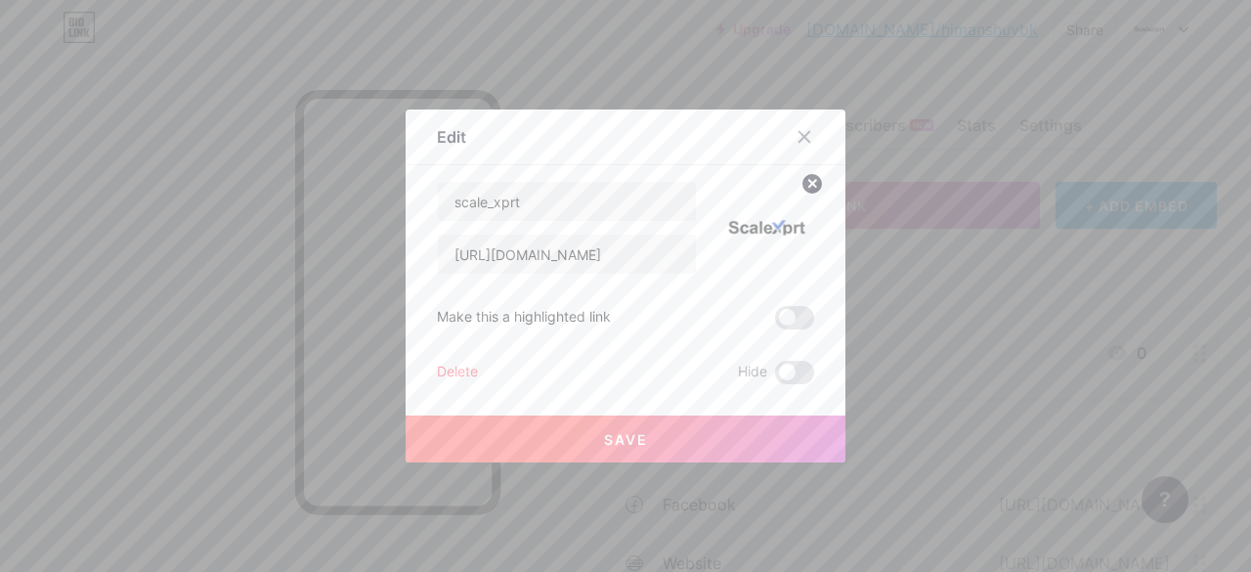
click at [939, 297] on div at bounding box center [625, 286] width 1251 height 572
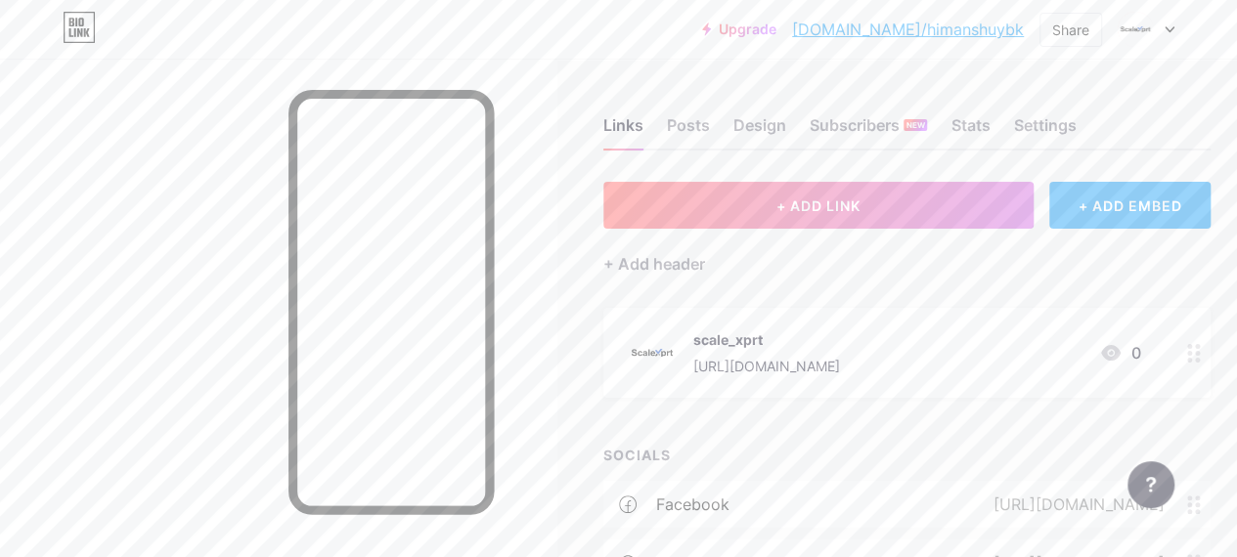
click at [690, 349] on div "scale_xprt https://www.instagram.com/scale_xprt/" at bounding box center [733, 353] width 213 height 51
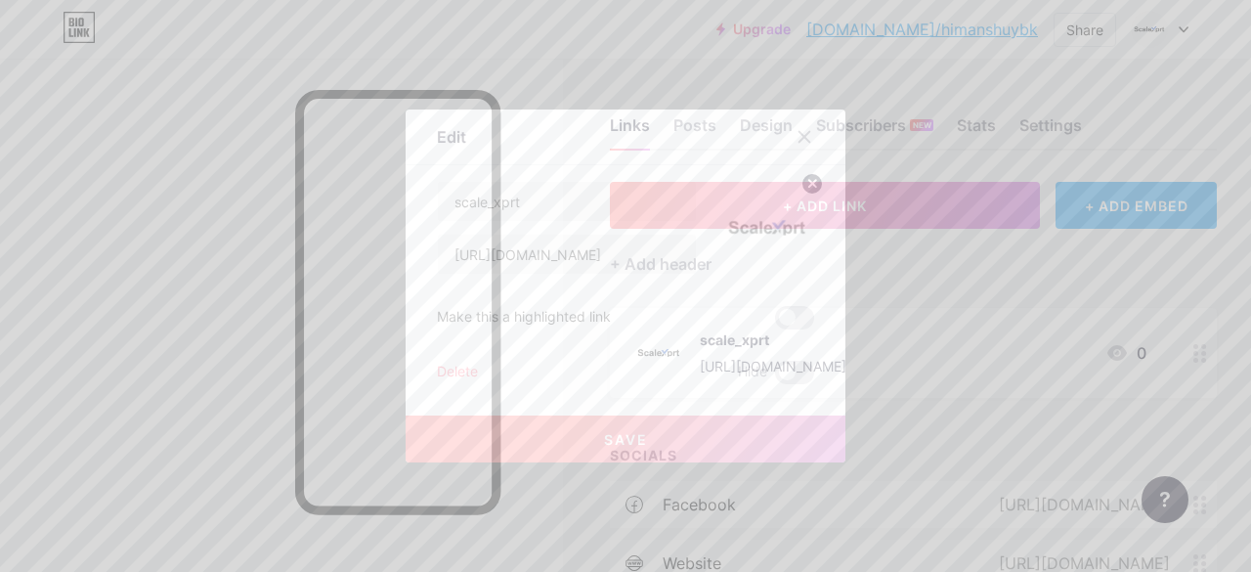
click at [982, 305] on div at bounding box center [625, 286] width 1251 height 572
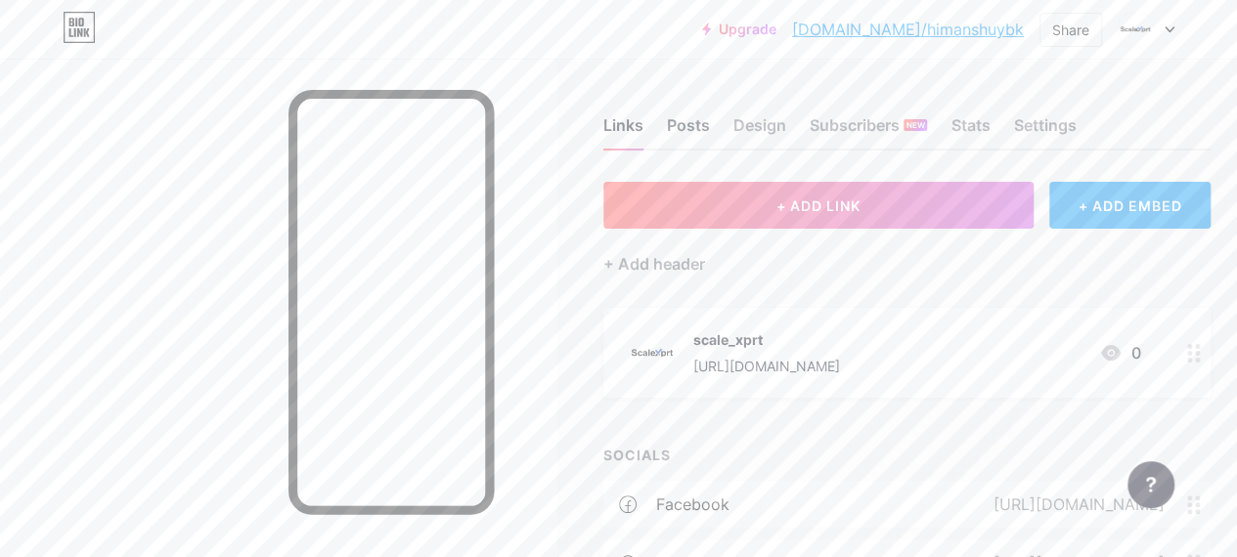
click at [687, 124] on div "Posts" at bounding box center [688, 130] width 43 height 35
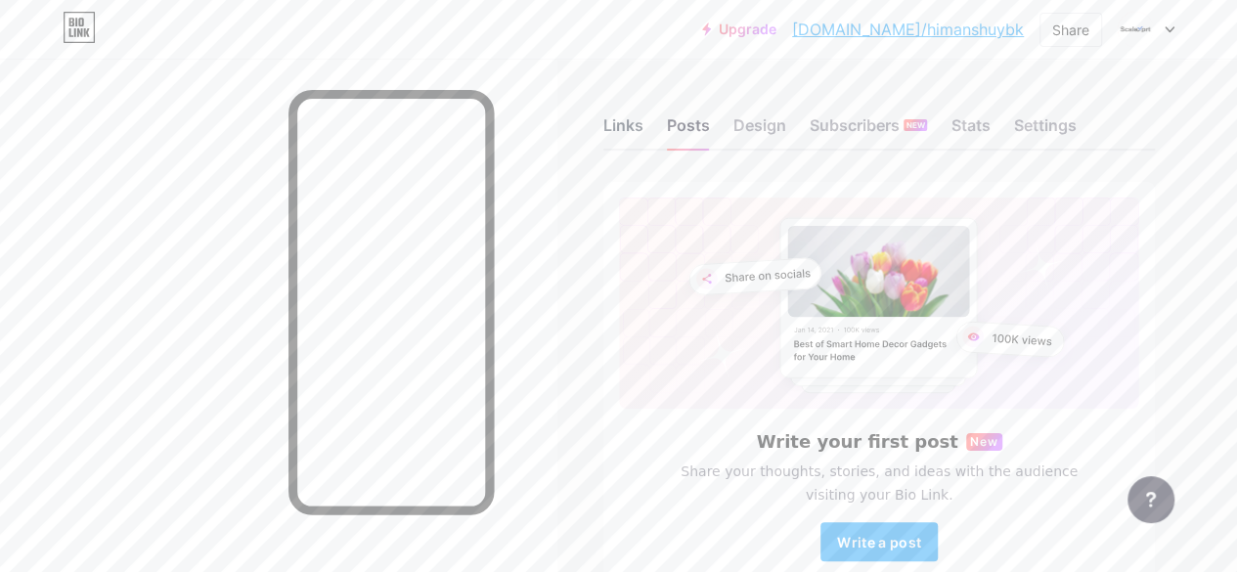
click at [634, 132] on div "Links" at bounding box center [623, 130] width 40 height 35
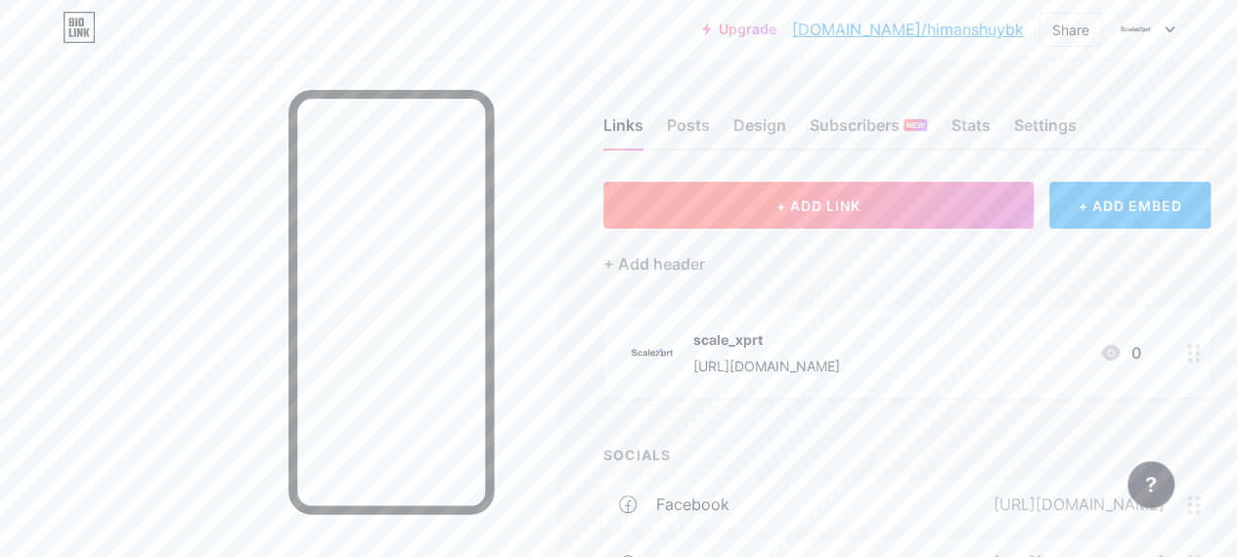
click at [910, 221] on button "+ ADD LINK" at bounding box center [818, 205] width 430 height 47
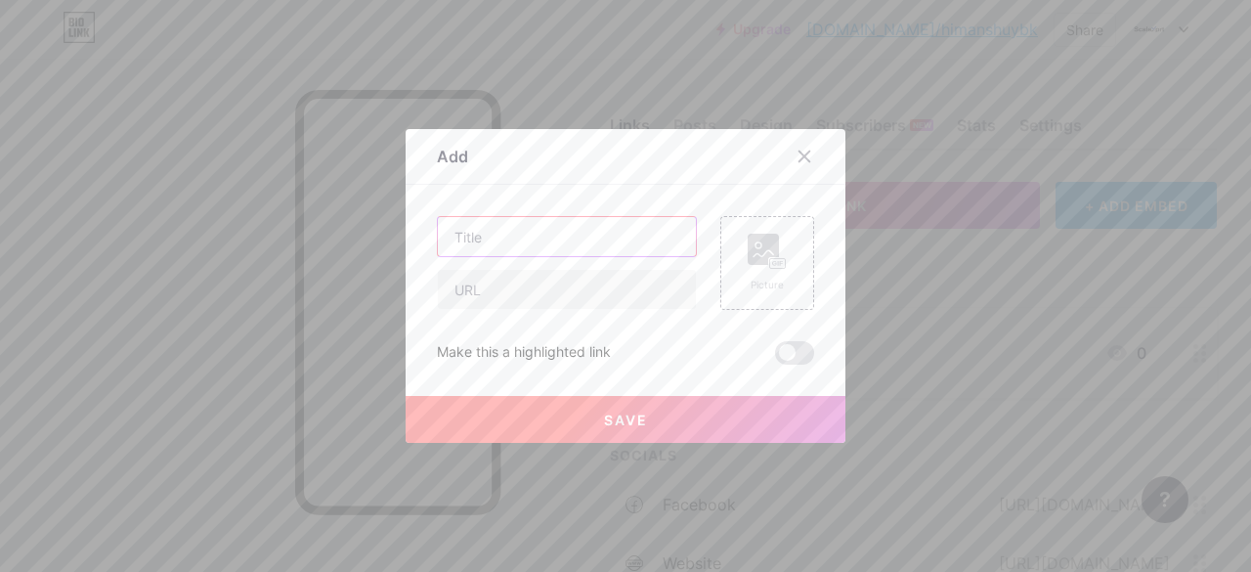
click at [536, 240] on input "text" at bounding box center [567, 236] width 258 height 39
paste input "Grow Your Business with Scalexprt | B2B Business Listing website &amp; Lead Gen…"
type input "Grow Your Business with Scalexprt | B2B Business Listing website &amp; Lead Gen…"
click at [579, 300] on input "text" at bounding box center [567, 289] width 258 height 39
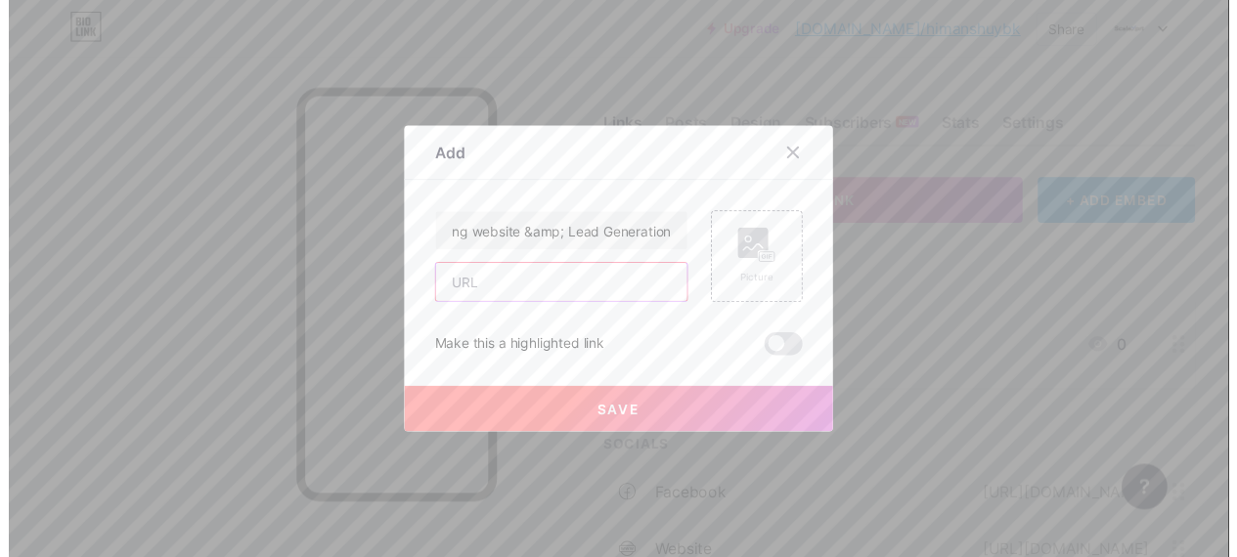
scroll to position [0, 0]
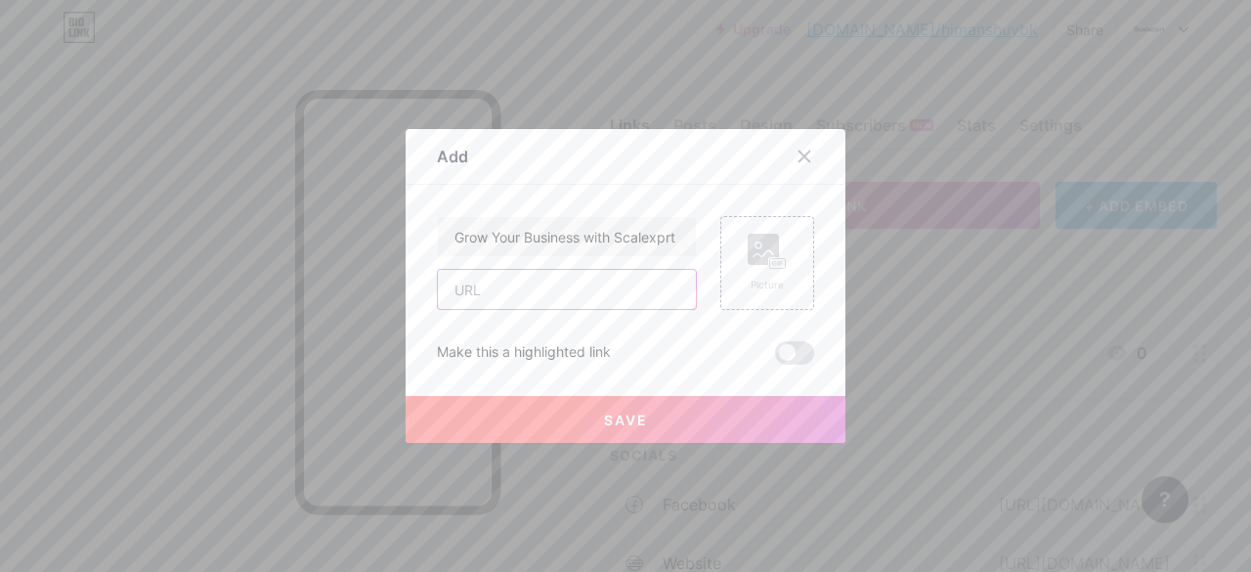
type input "https://scalexprt.com/"
click at [767, 255] on rect at bounding box center [763, 249] width 31 height 31
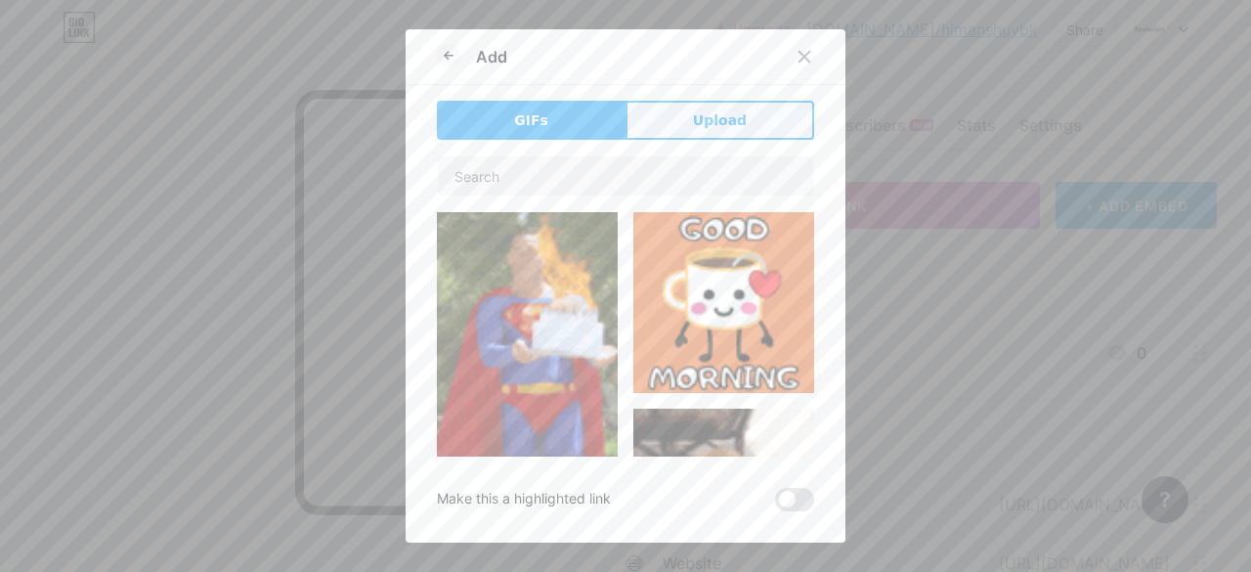
click at [677, 128] on button "Upload" at bounding box center [720, 120] width 189 height 39
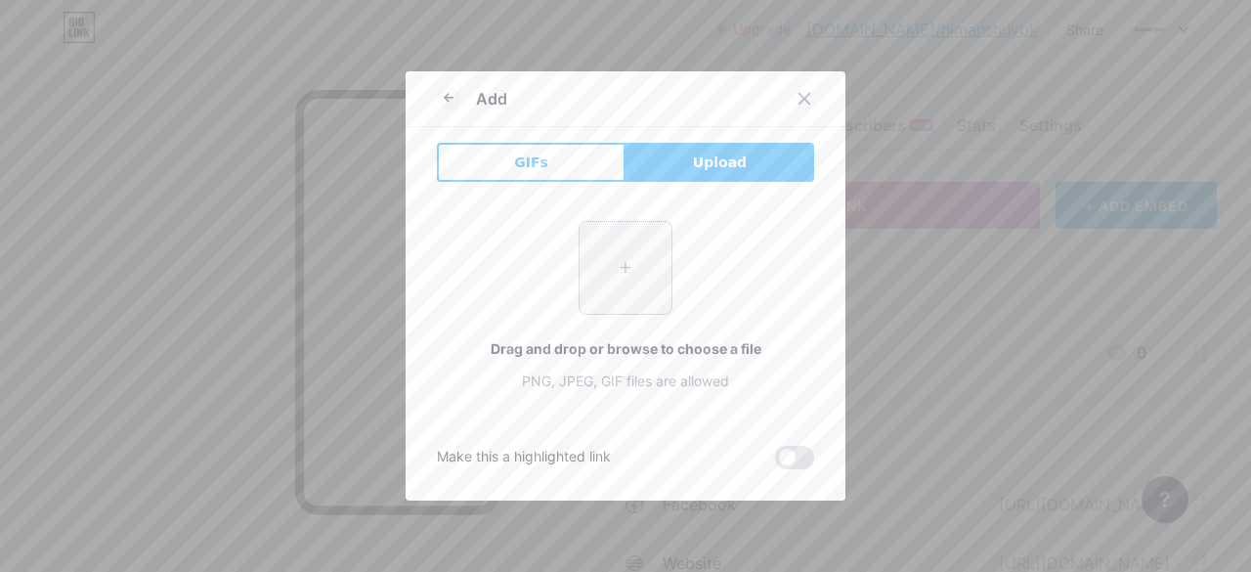
click at [615, 260] on input "file" at bounding box center [626, 268] width 92 height 92
type input "C:\fakepath\Untitled design.png"
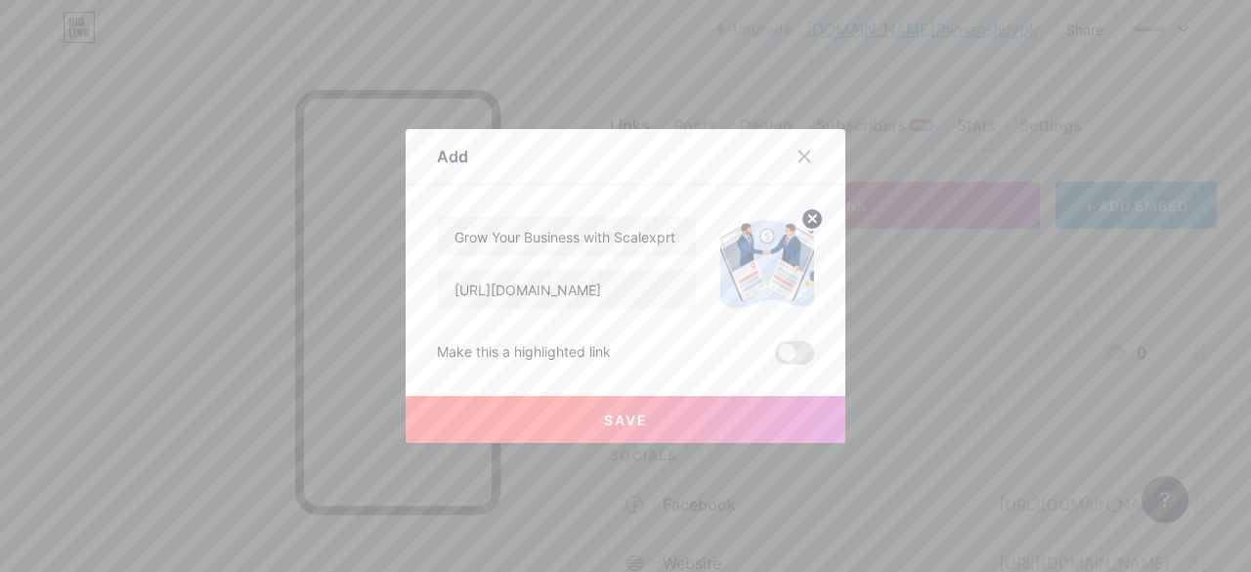
click at [802, 218] on circle at bounding box center [813, 219] width 22 height 22
click at [776, 245] on icon at bounding box center [767, 252] width 39 height 36
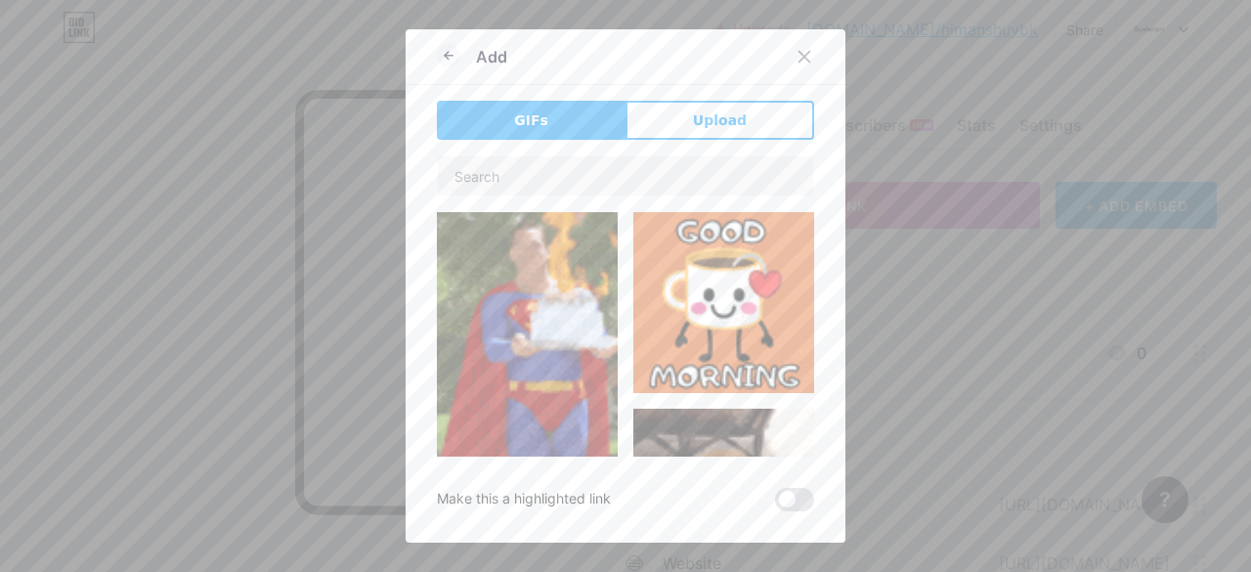
click at [704, 146] on div "GIFs Upload Content YouTube Play YouTube video without leaving your page. ADD V…" at bounding box center [625, 306] width 377 height 411
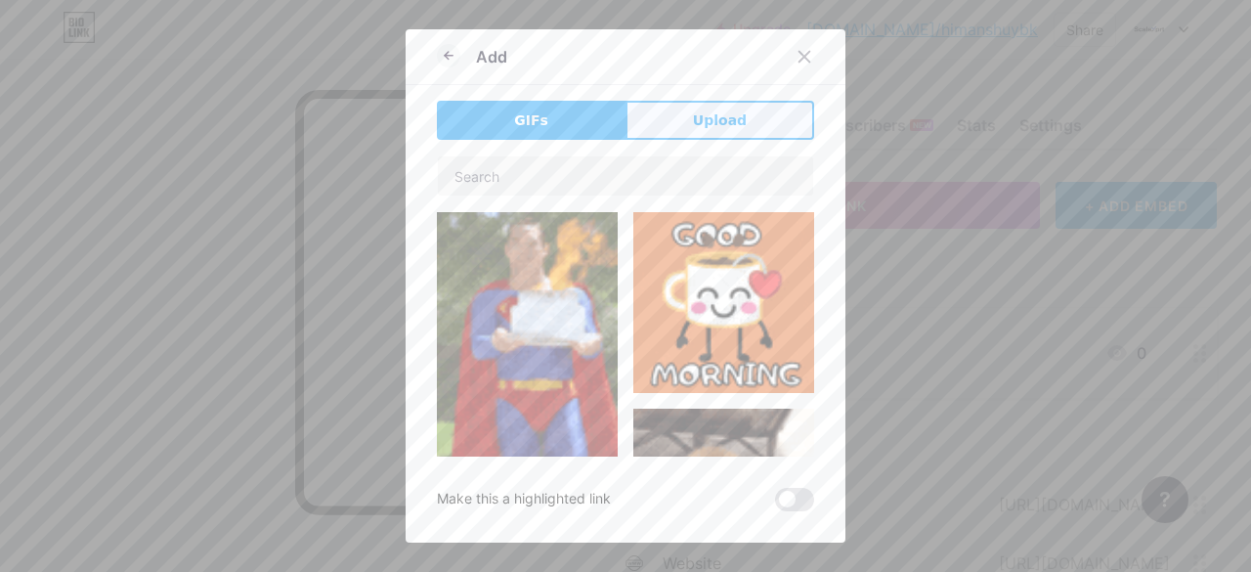
click at [708, 124] on span "Upload" at bounding box center [720, 120] width 54 height 21
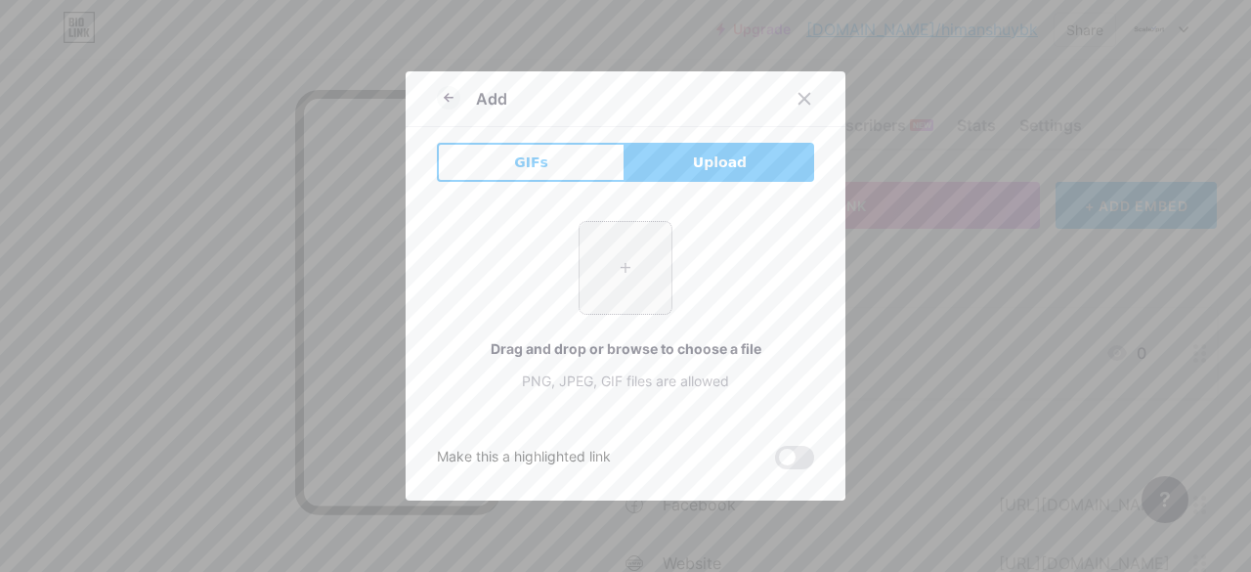
click at [618, 265] on input "file" at bounding box center [626, 268] width 92 height 92
type input "C:\fakepath\sclxpt.png"
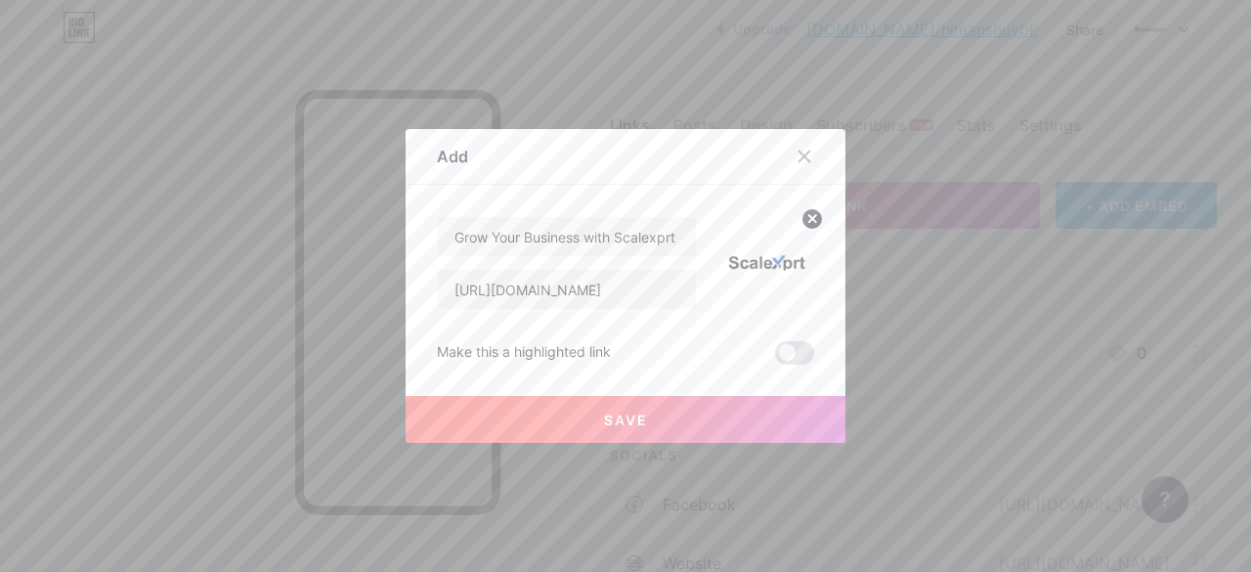
click at [573, 414] on button "Save" at bounding box center [626, 419] width 440 height 47
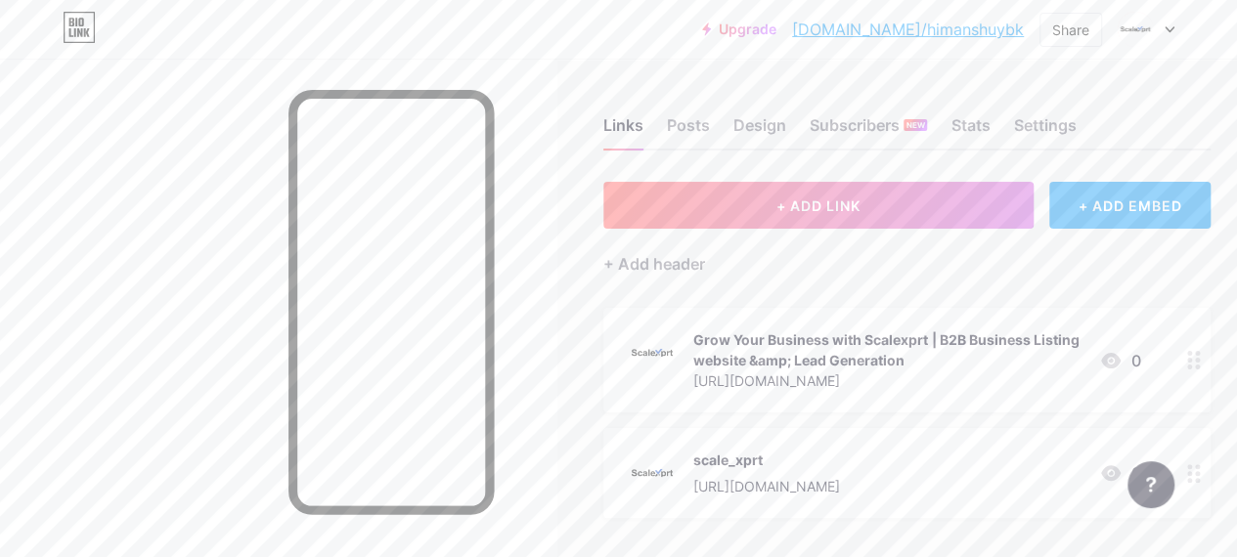
click at [88, 34] on icon at bounding box center [87, 32] width 6 height 9
click at [84, 35] on icon at bounding box center [87, 32] width 6 height 9
click at [55, 32] on div "Upgrade bio.link/himans... bio.link/himanshuybk Share Switch accounts ScaleXprt…" at bounding box center [618, 29] width 1237 height 35
click at [55, 40] on div "Upgrade bio.link/himans... bio.link/himanshuybk Share Switch accounts ScaleXprt…" at bounding box center [618, 29] width 1237 height 35
